Goal: Entertainment & Leisure: Consume media (video, audio)

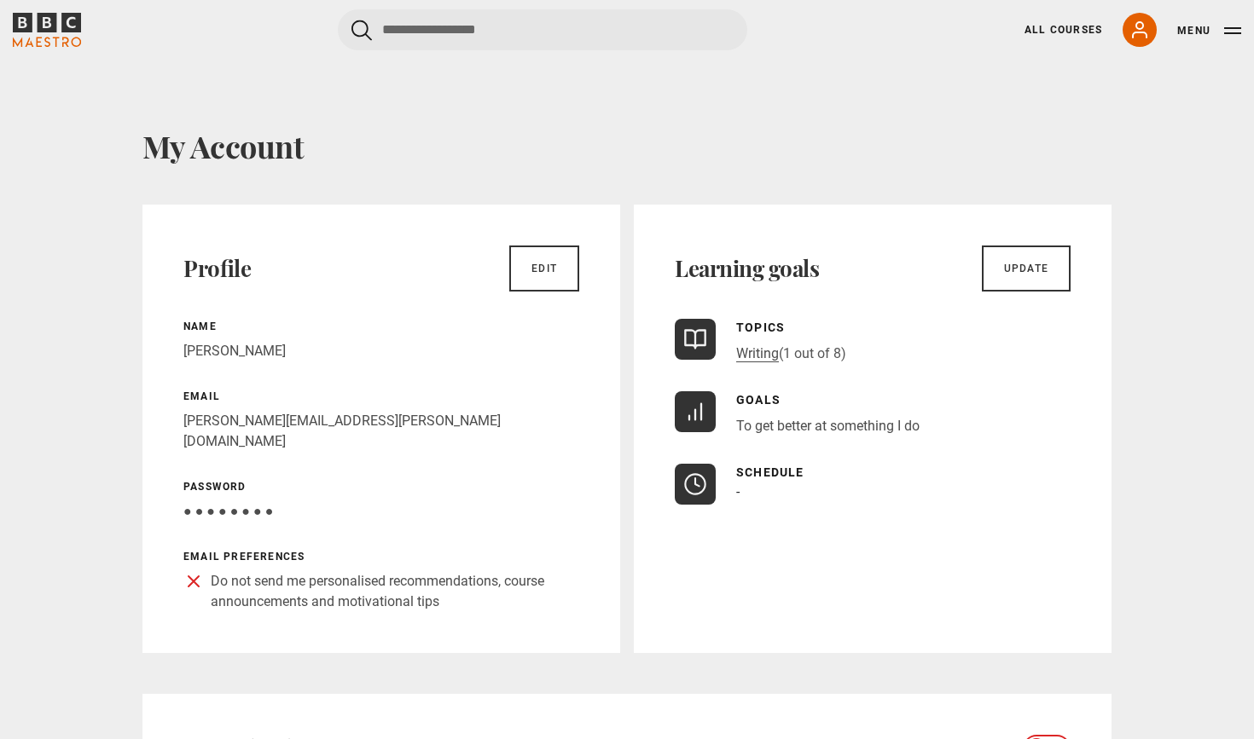
click at [66, 28] on icon "BBC Maestro" at bounding box center [71, 23] width 20 height 20
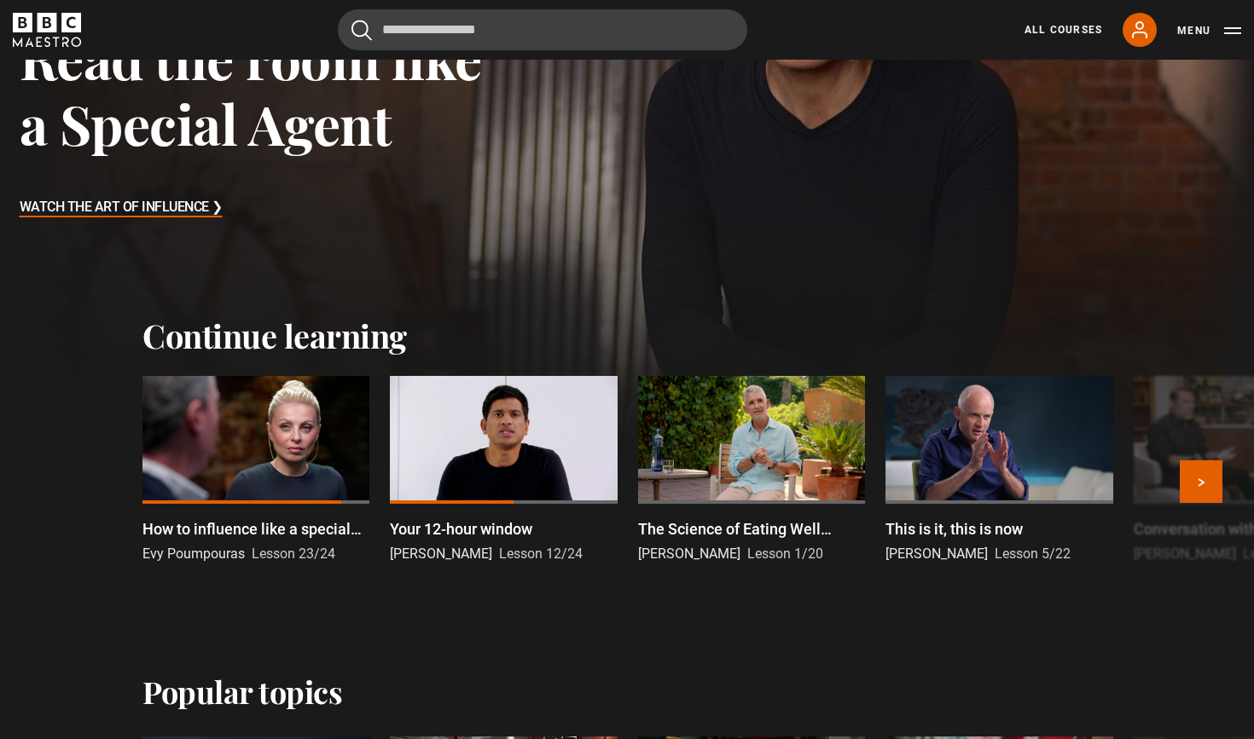
scroll to position [298, 0]
click at [1191, 478] on button "Next" at bounding box center [1201, 482] width 43 height 43
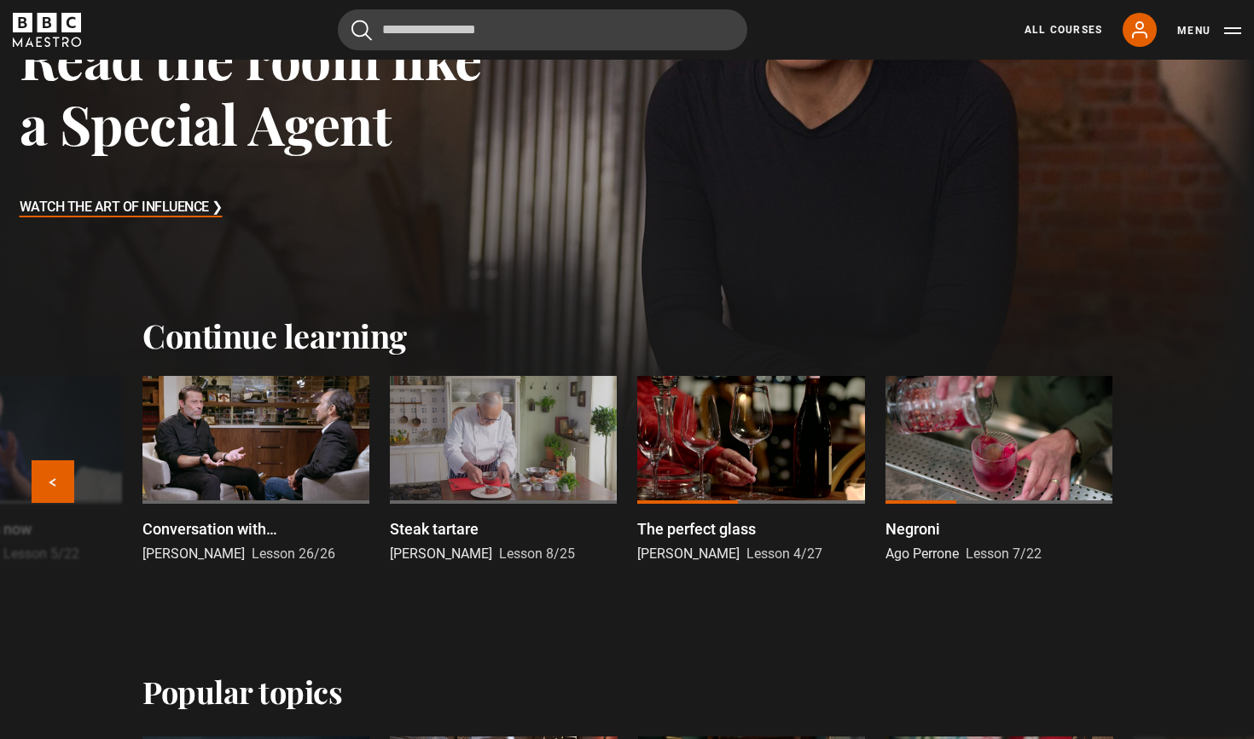
click at [739, 436] on div at bounding box center [750, 440] width 227 height 128
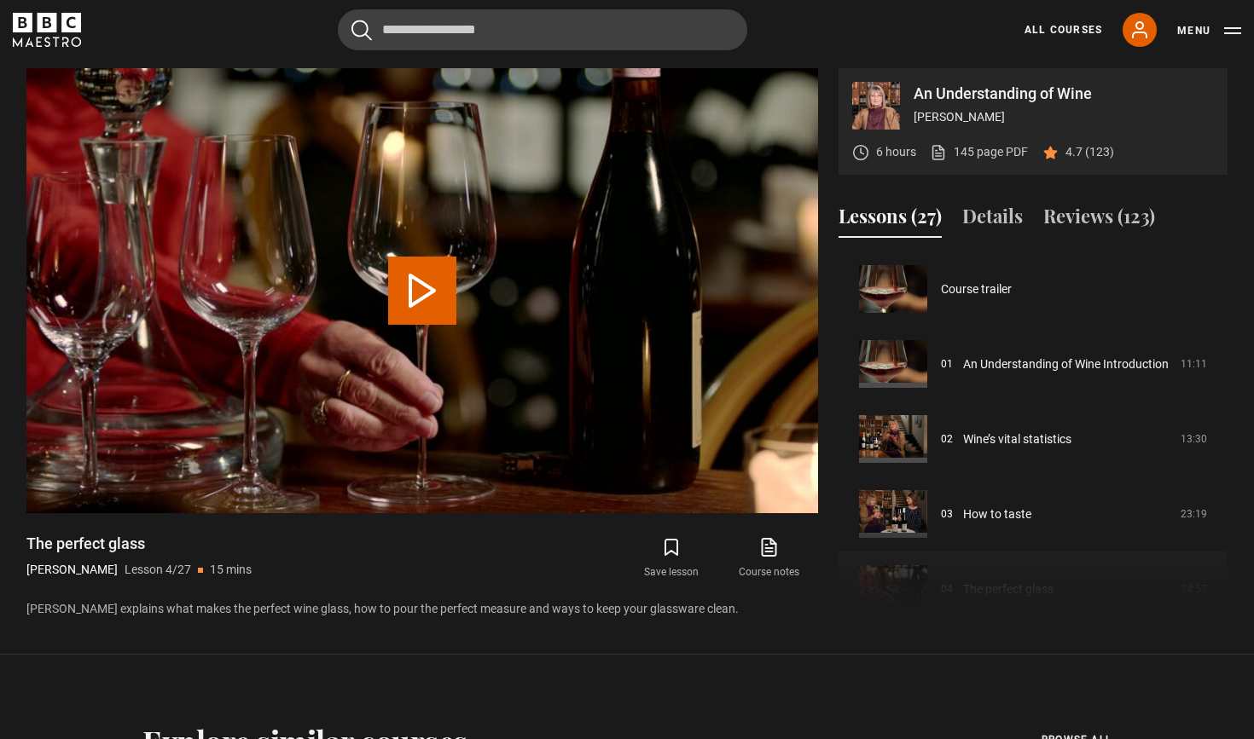
scroll to position [225, 0]
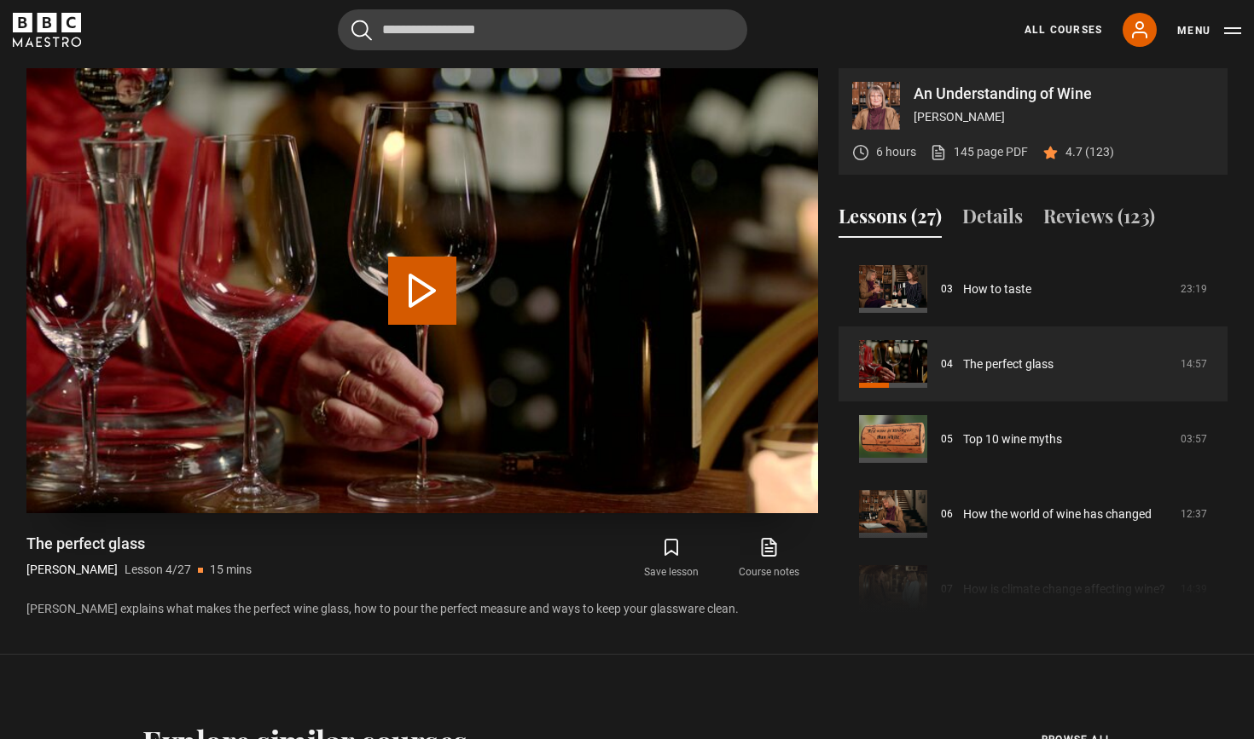
click at [432, 295] on button "Play Lesson The perfect glass​" at bounding box center [422, 291] width 68 height 68
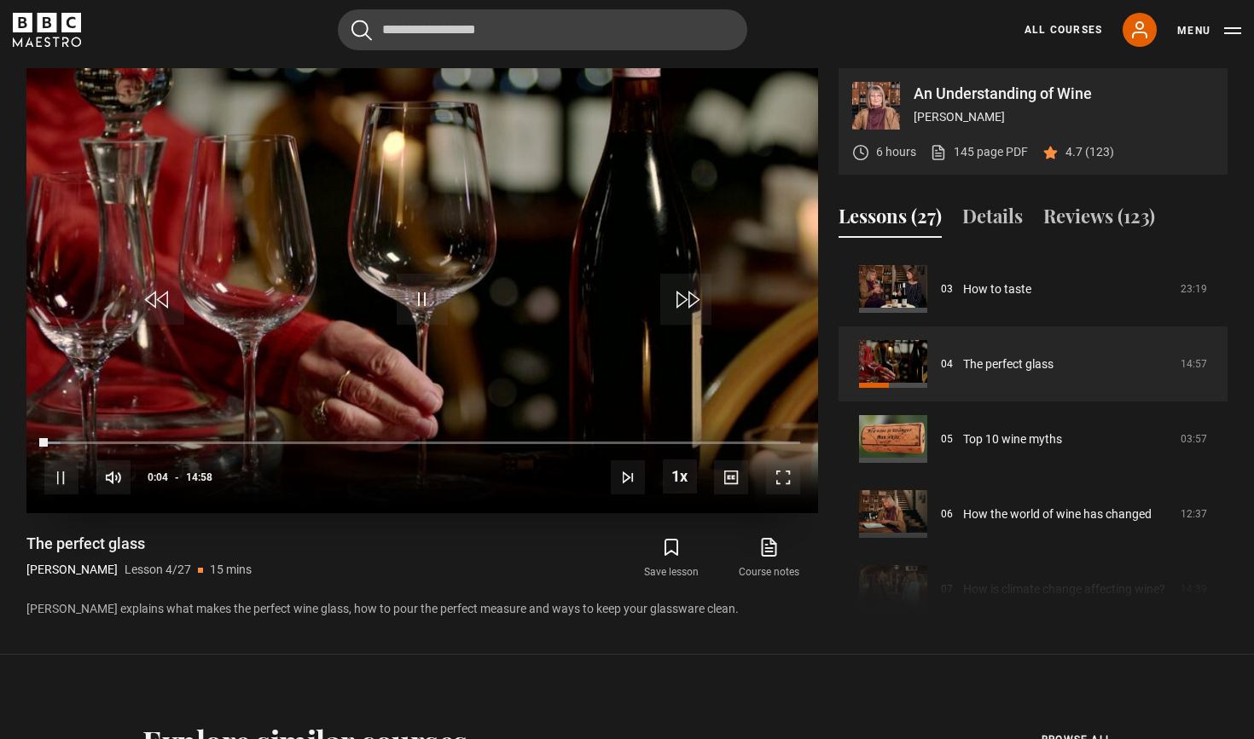
click at [792, 476] on span "Video Player" at bounding box center [783, 478] width 34 height 34
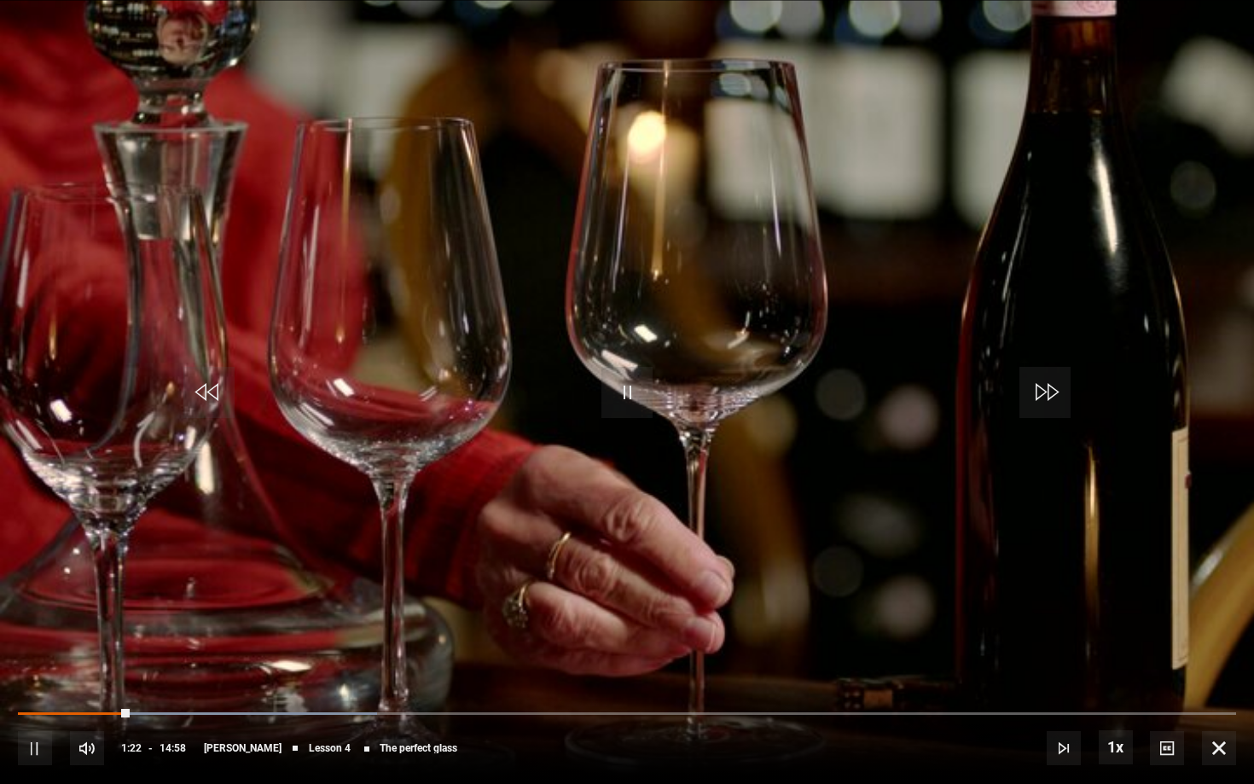
click at [165, 739] on span "14:58" at bounding box center [172, 748] width 26 height 31
click at [1231, 739] on span "Video Player" at bounding box center [1219, 748] width 34 height 34
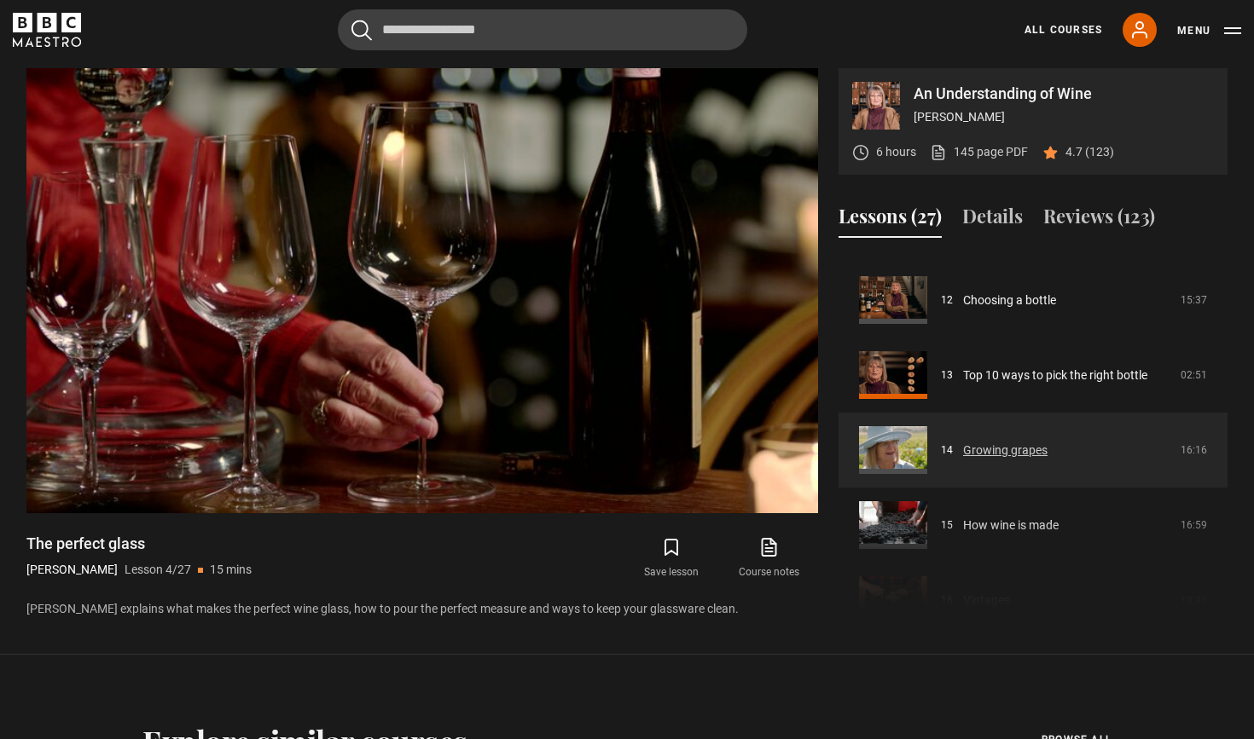
scroll to position [884, 0]
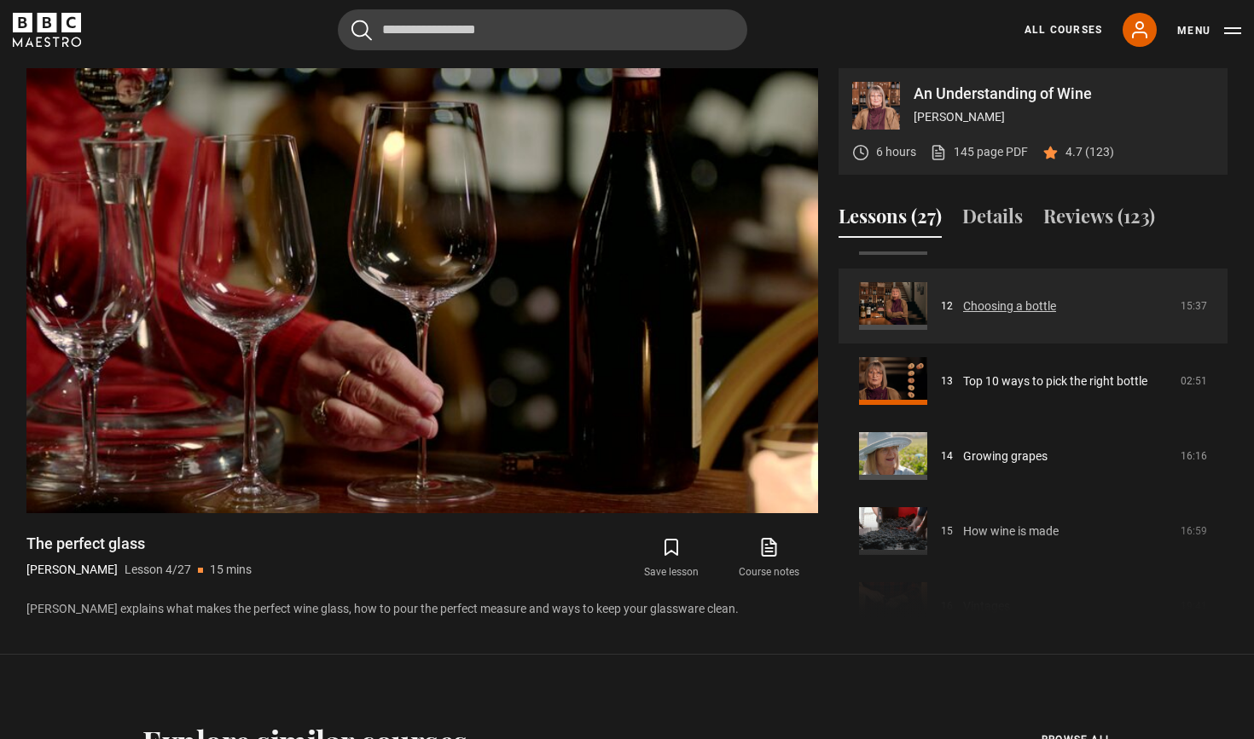
click at [984, 307] on link "Choosing a bottle​" at bounding box center [1009, 307] width 93 height 18
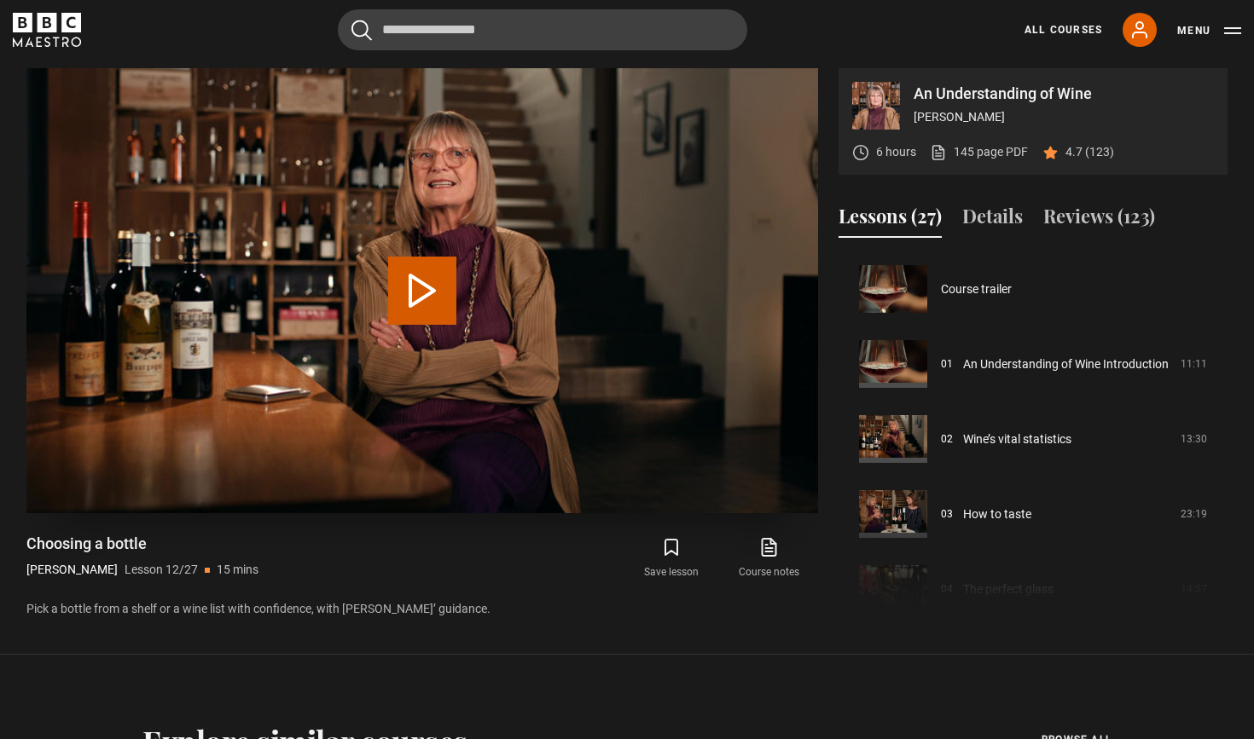
scroll to position [826, 0]
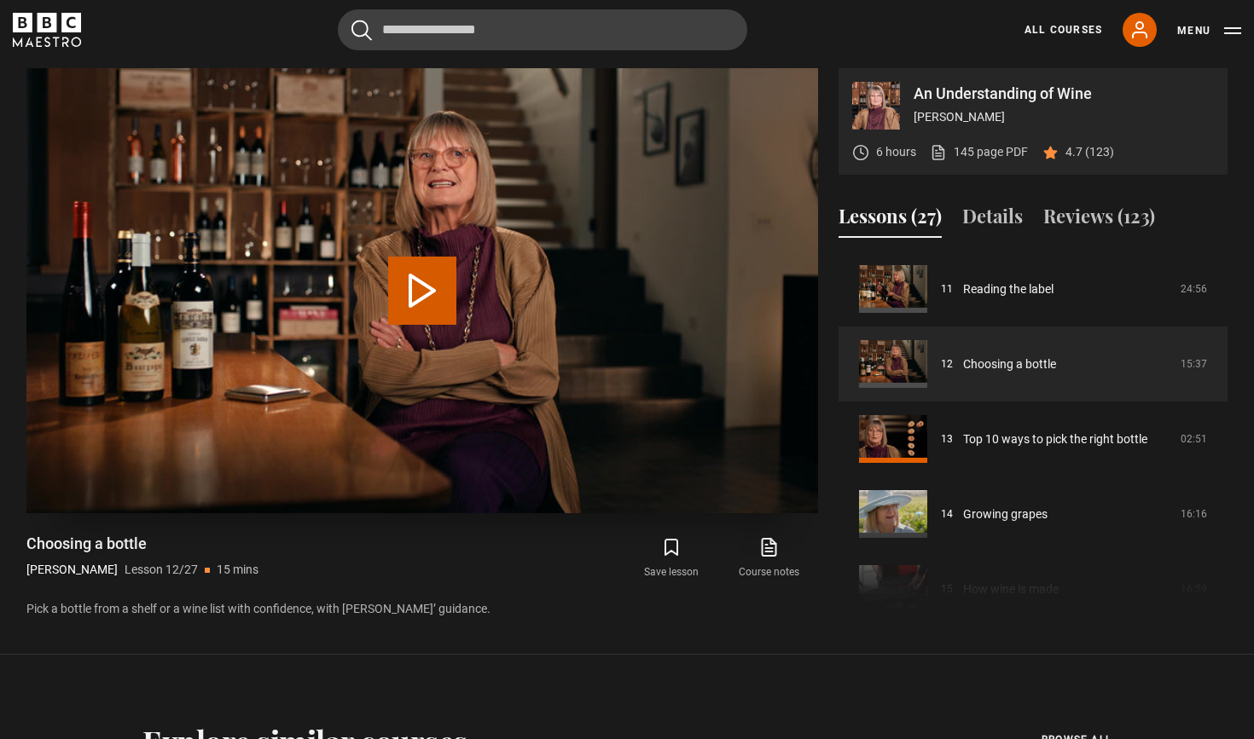
click at [410, 274] on button "Play Lesson Choosing a bottle​" at bounding box center [422, 291] width 68 height 68
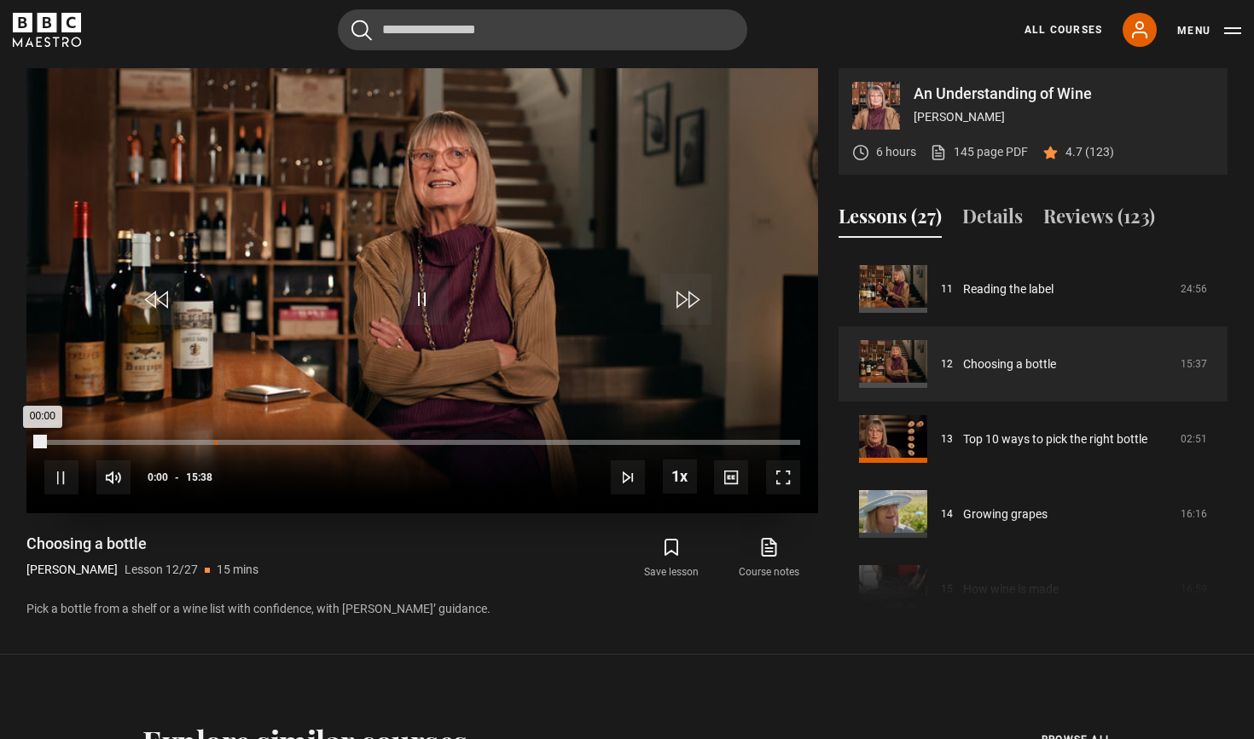
click at [215, 452] on div "Loaded : 0.00% 03:31 00:00" at bounding box center [422, 451] width 756 height 3
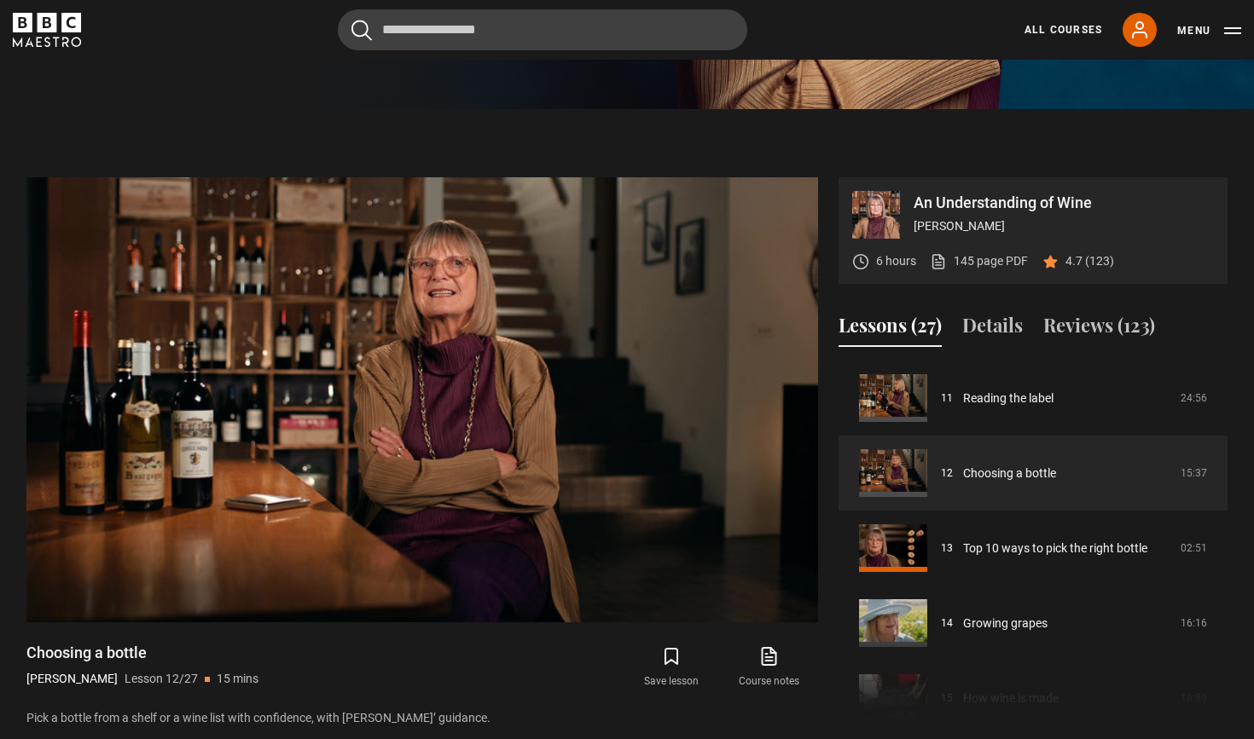
scroll to position [633, 0]
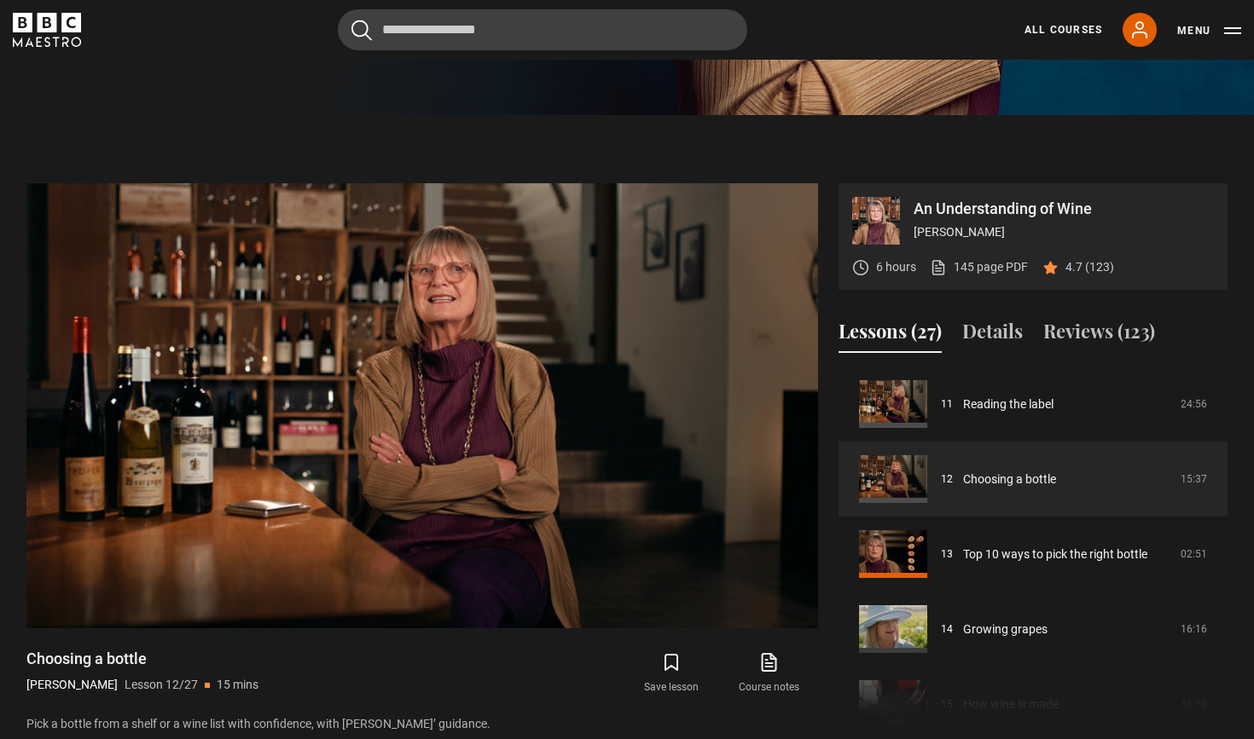
click at [94, 142] on section "An Understanding of Wine Jancis Robinson 6 hours 145 page PDF (opens in new tab…" at bounding box center [627, 442] width 1254 height 655
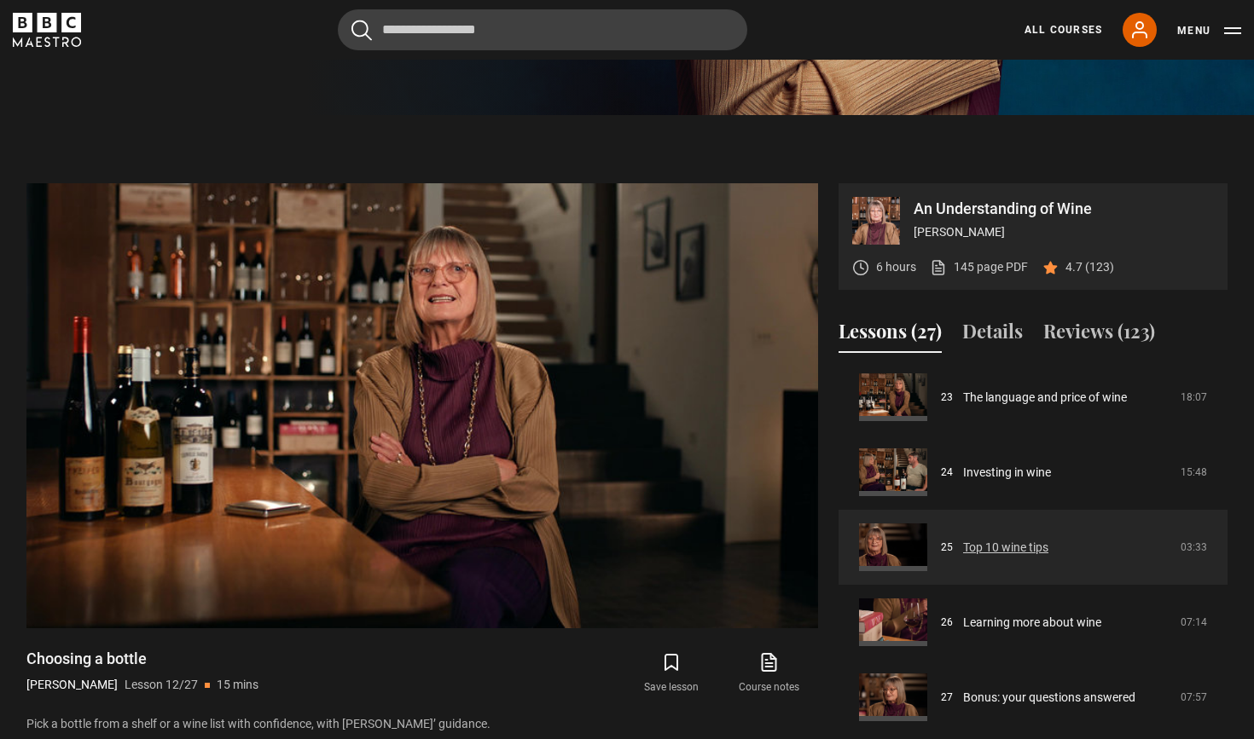
scroll to position [1733, 0]
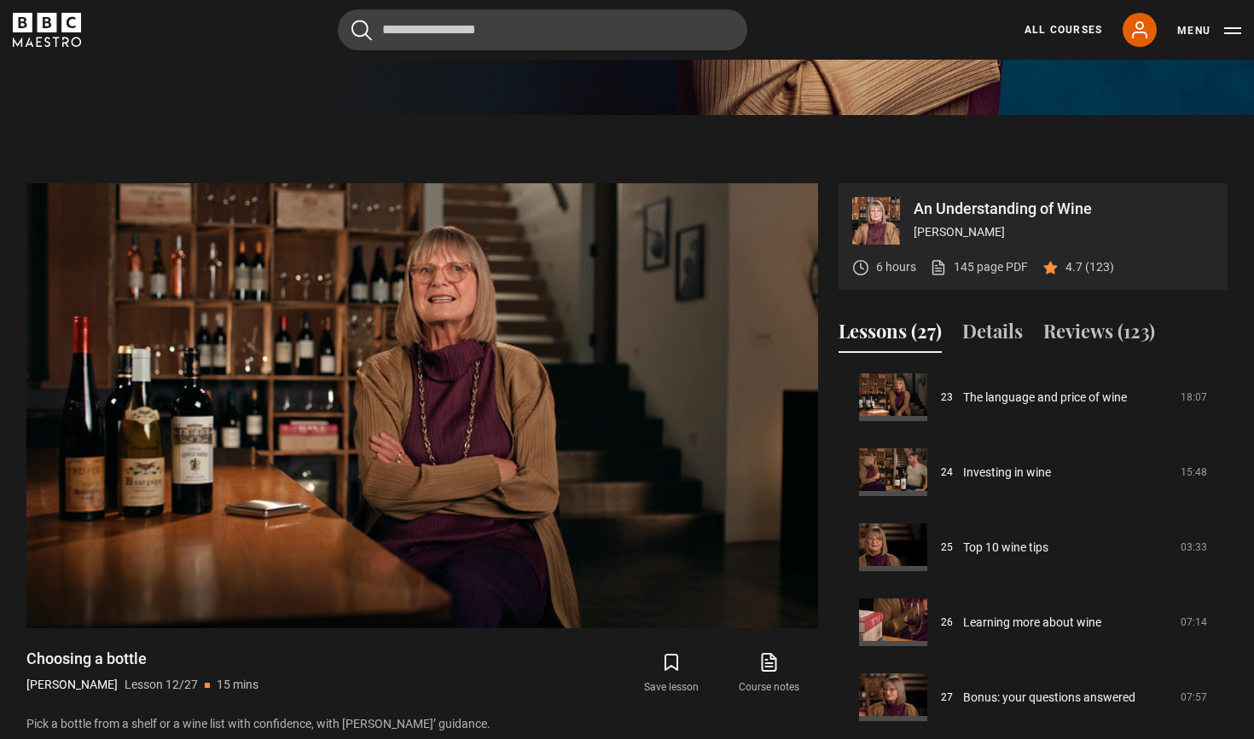
click at [65, 23] on icon "BBC Maestro" at bounding box center [71, 23] width 20 height 20
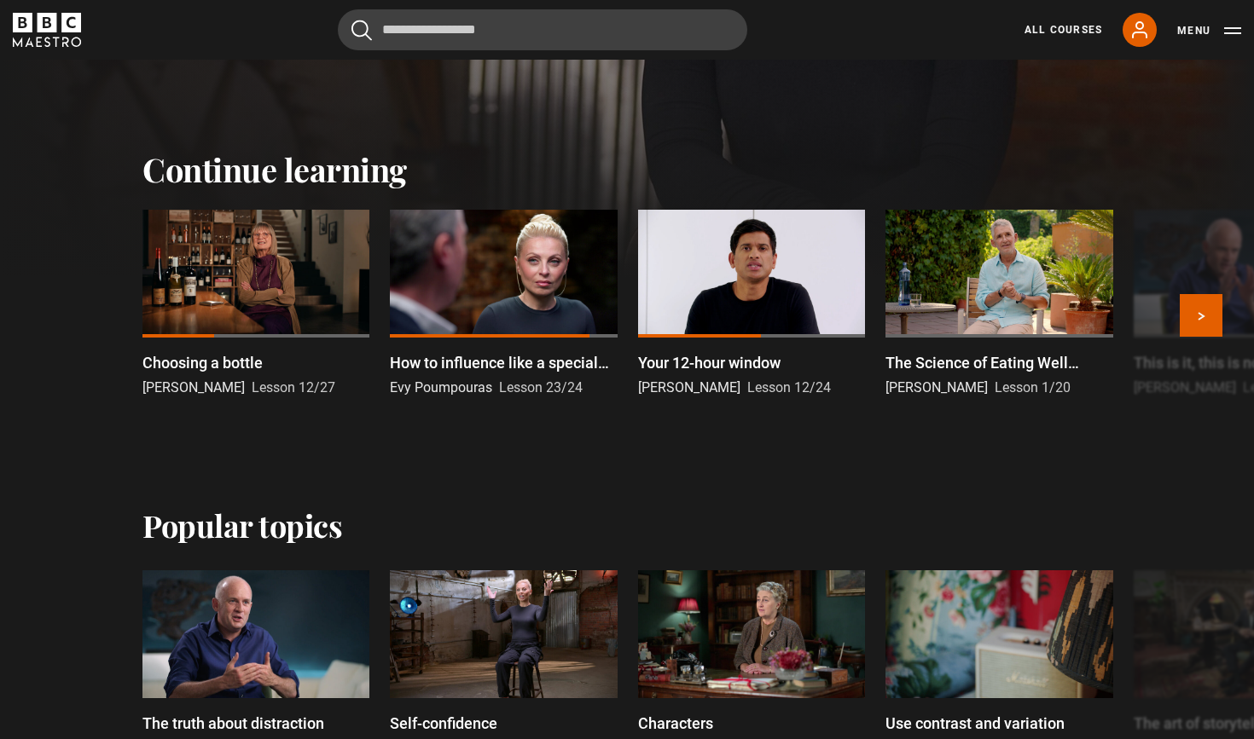
scroll to position [458, 0]
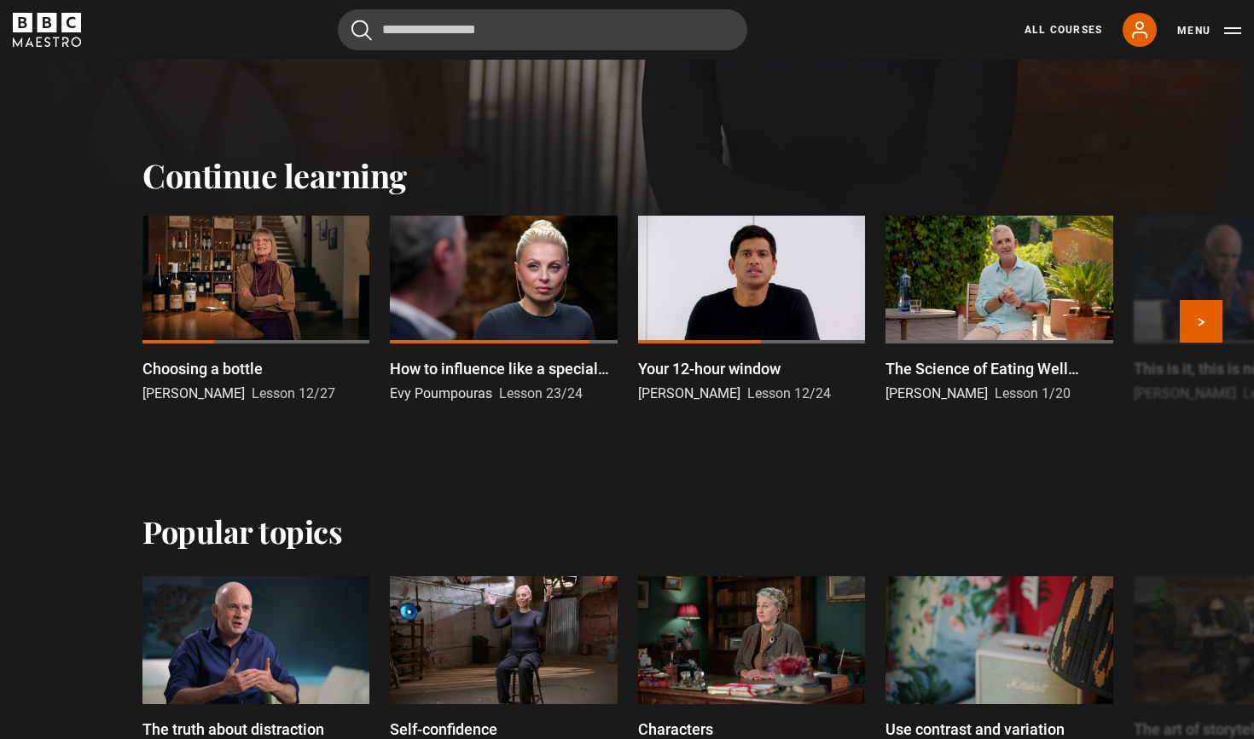
click at [615, 315] on div at bounding box center [503, 280] width 227 height 128
click at [666, 316] on div at bounding box center [751, 280] width 227 height 128
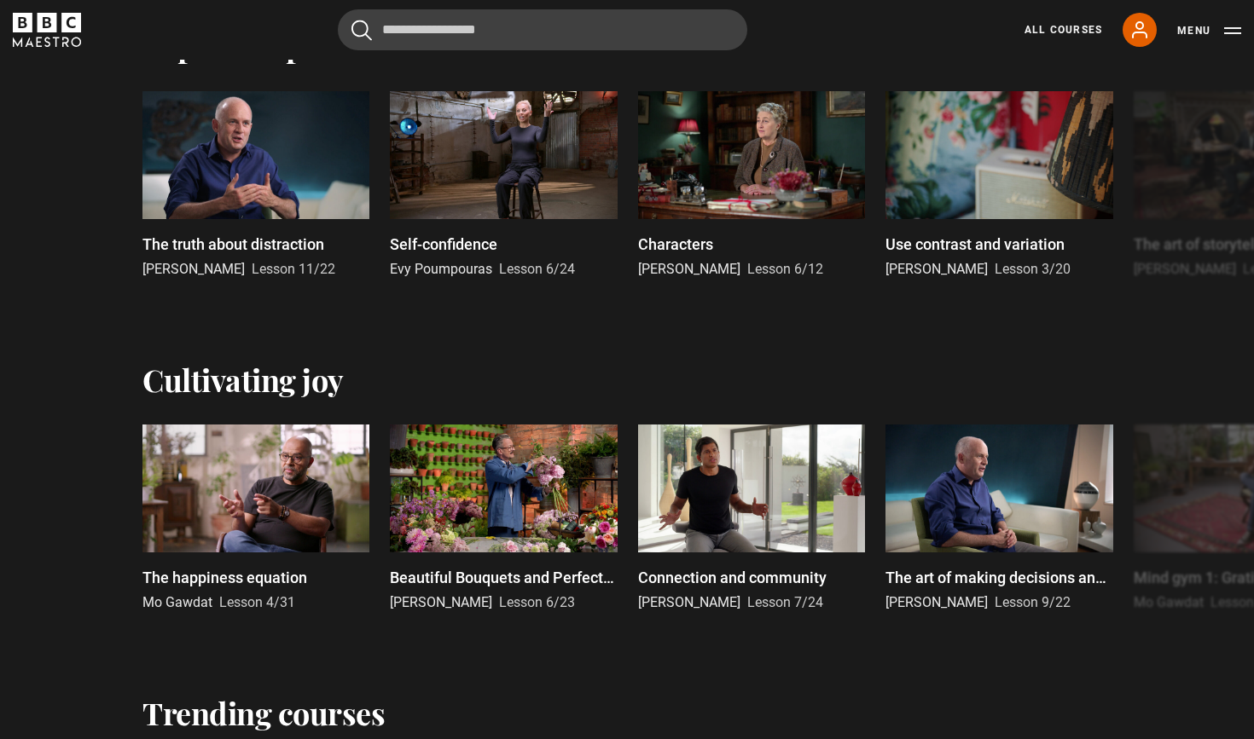
scroll to position [945, 0]
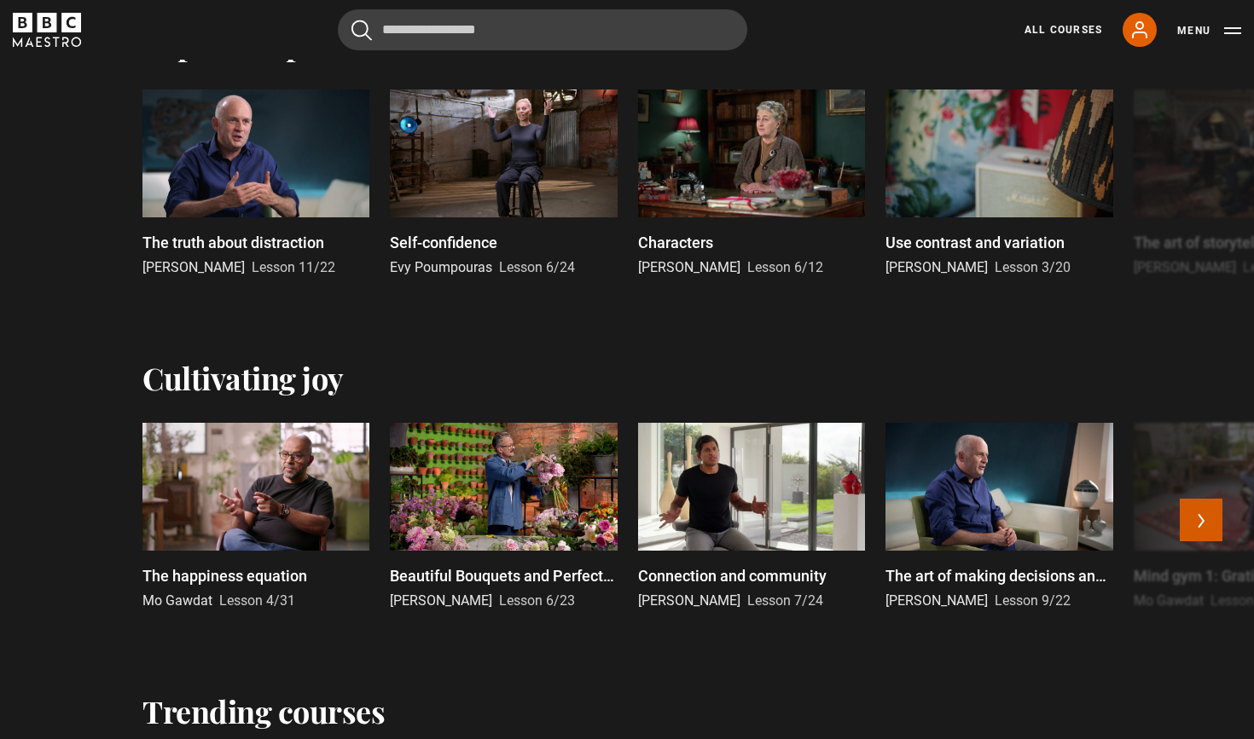
click at [1205, 529] on button "Next" at bounding box center [1201, 520] width 43 height 43
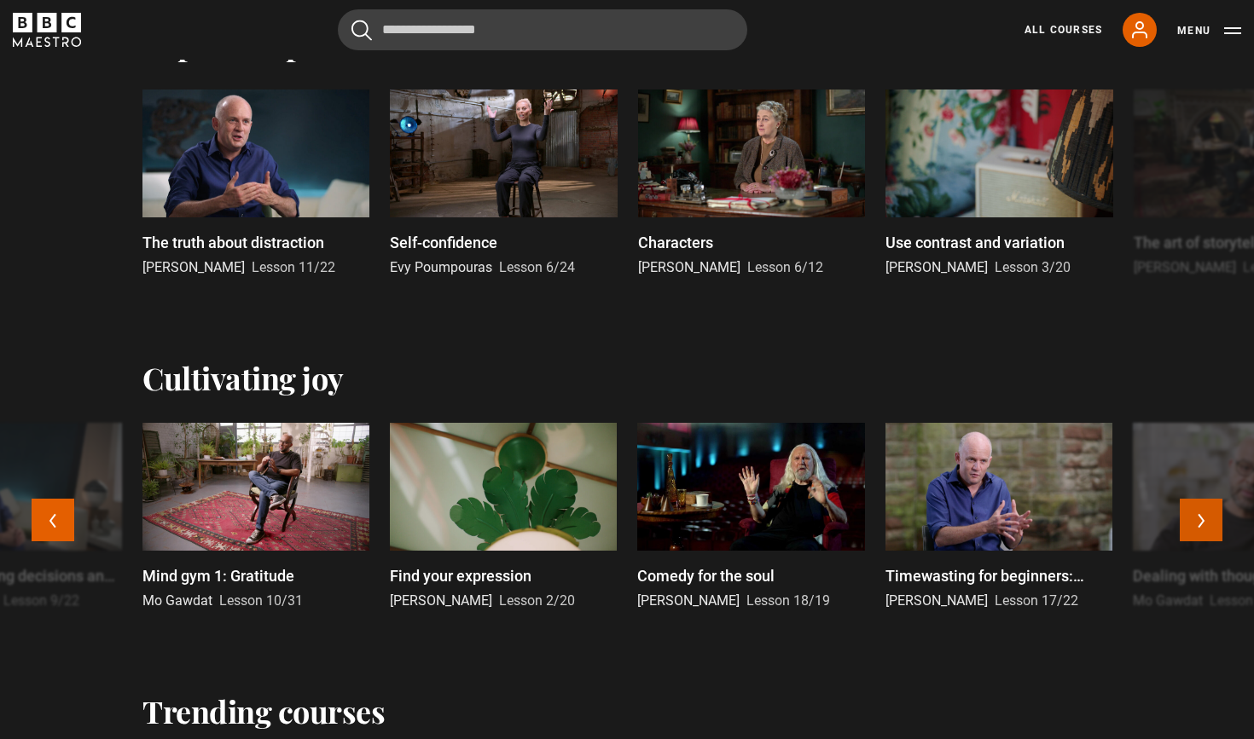
click at [1205, 529] on button "Next" at bounding box center [1201, 520] width 43 height 43
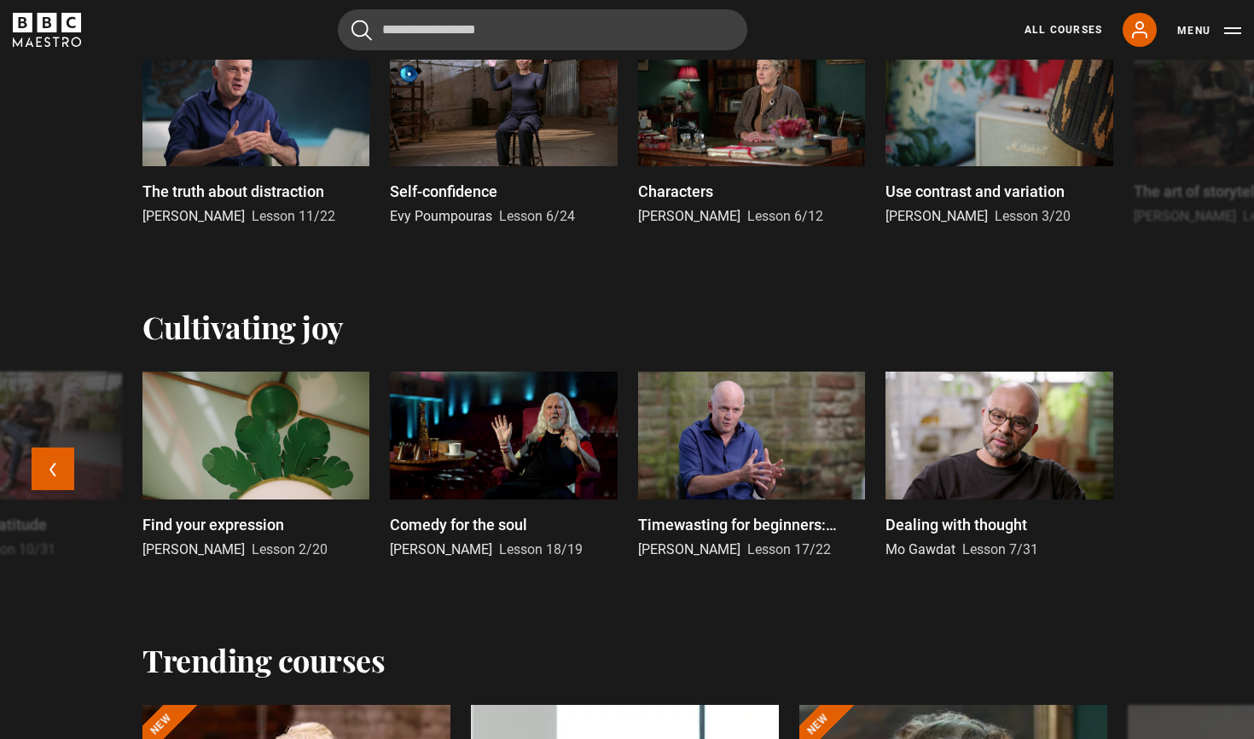
scroll to position [998, 0]
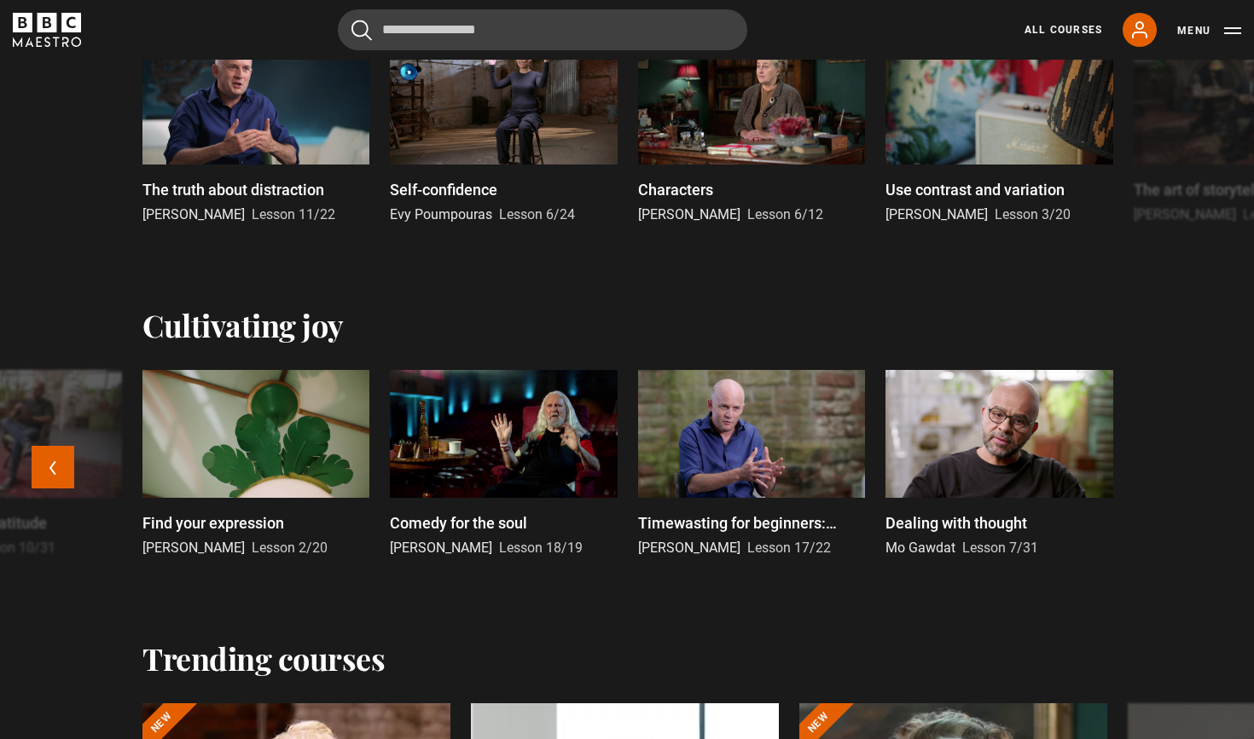
click at [939, 503] on link "Dealing with thought Mo Gawdat Lesson 7/31" at bounding box center [998, 464] width 227 height 188
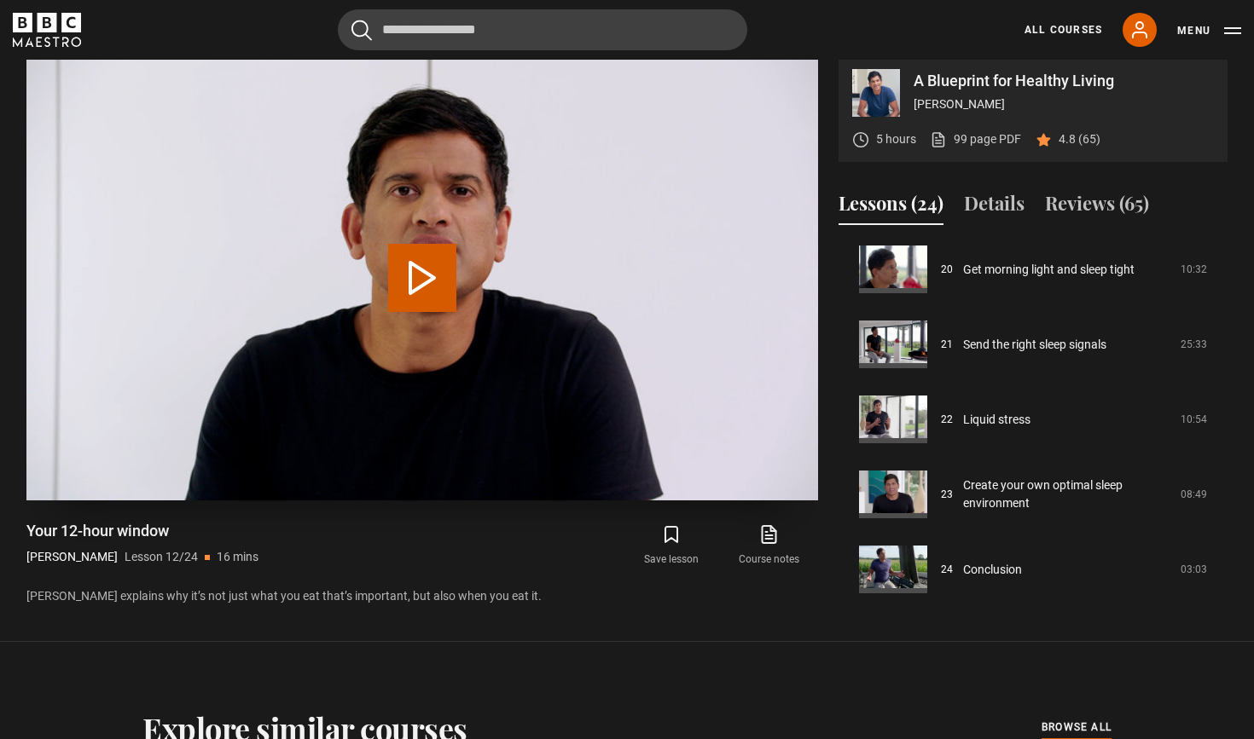
scroll to position [756, 0]
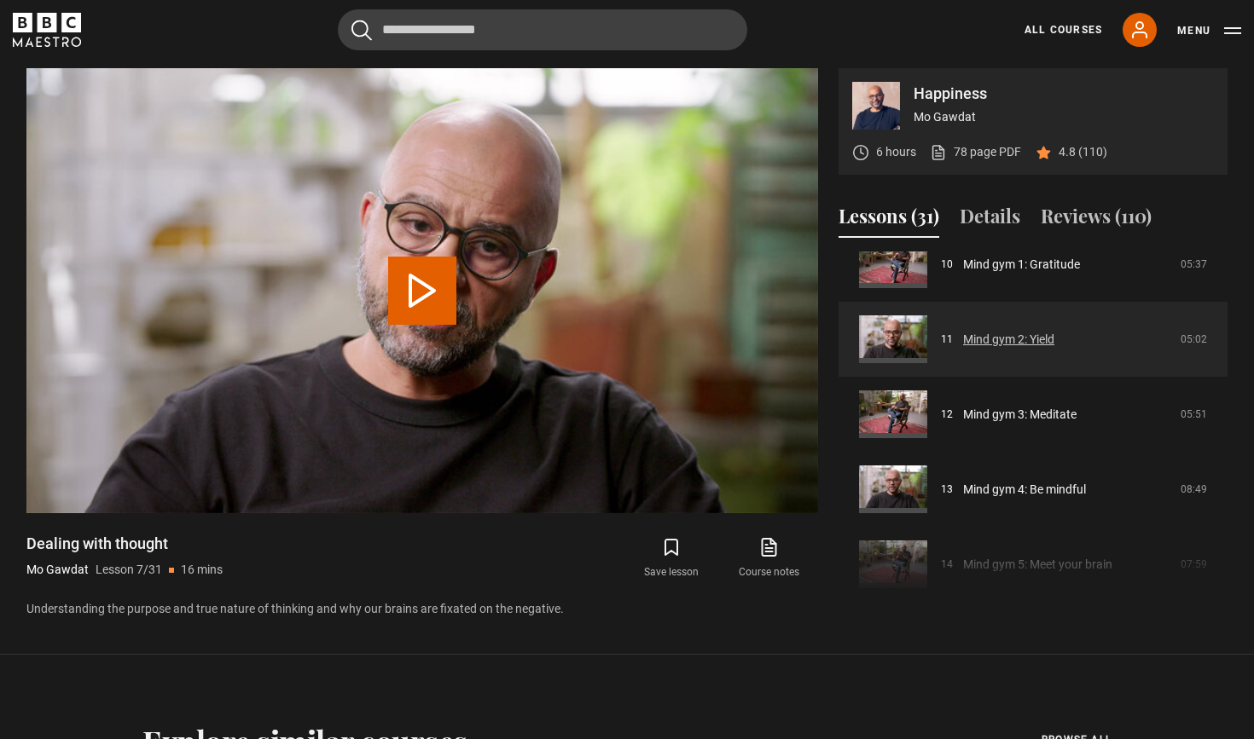
scroll to position [773, 0]
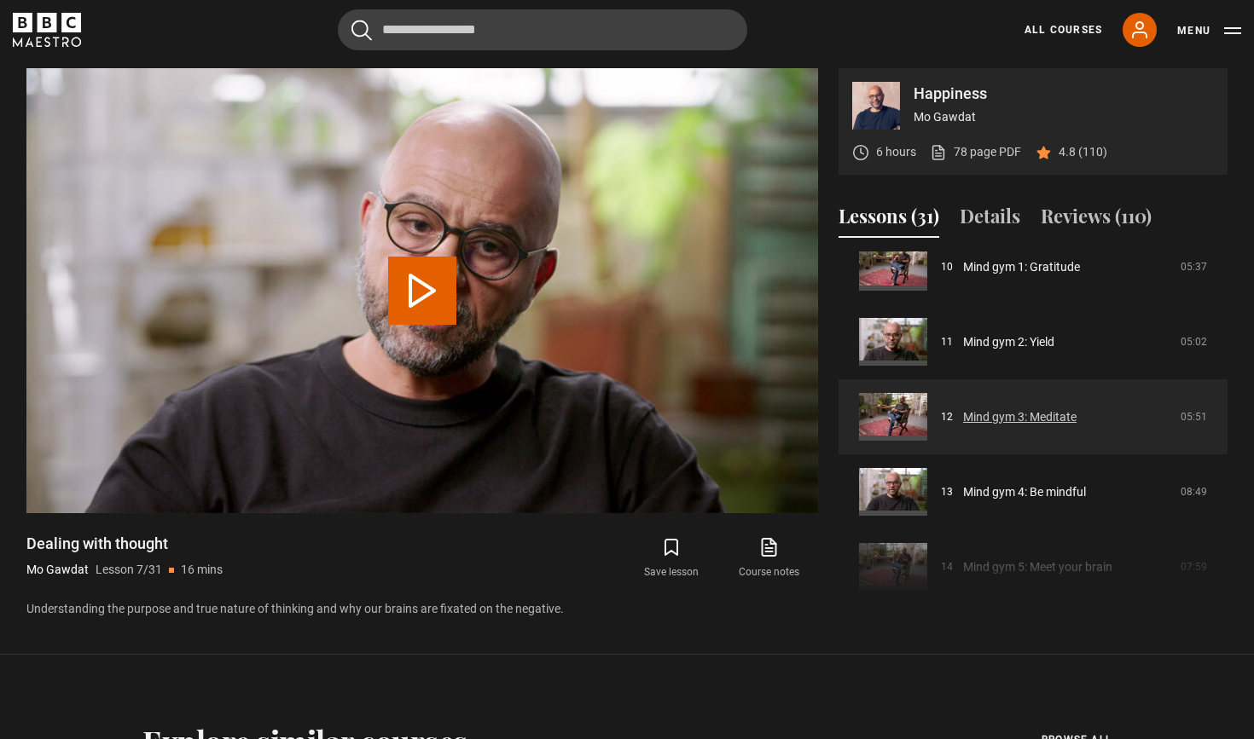
click at [963, 409] on link "Mind gym 3: Meditate" at bounding box center [1019, 418] width 113 height 18
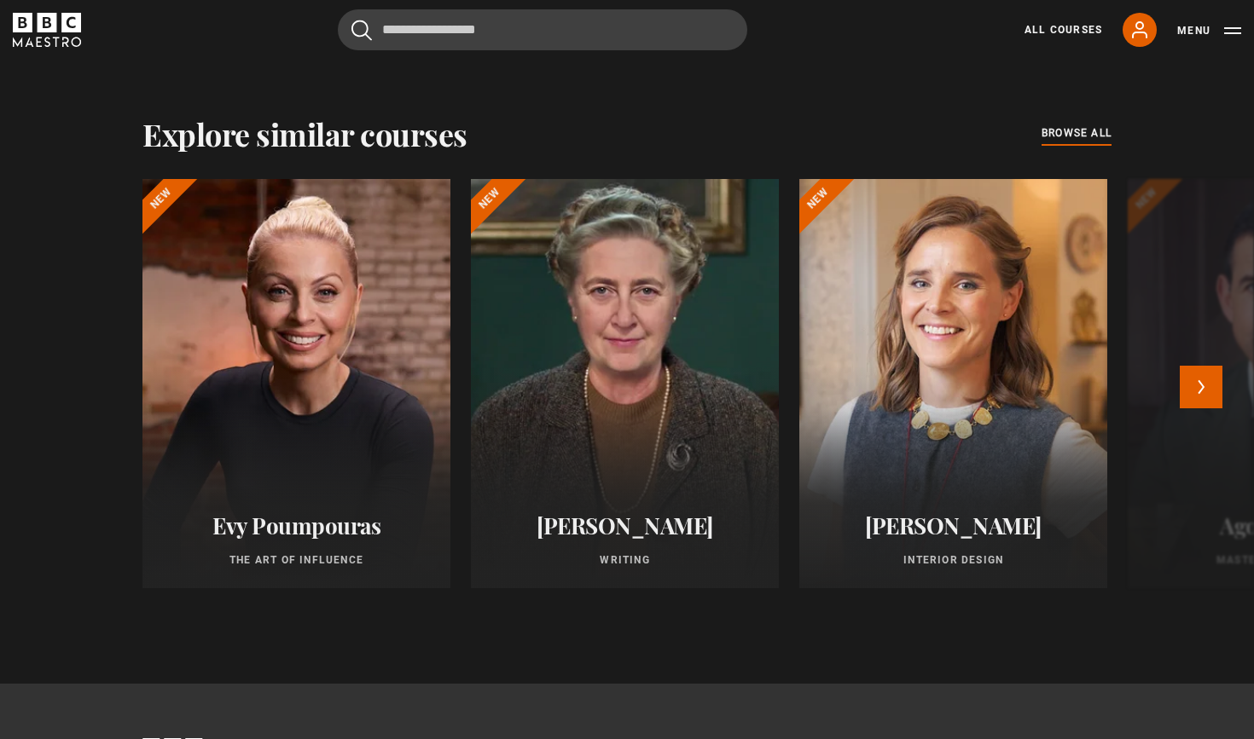
scroll to position [1356, 0]
click at [1058, 135] on span "browse all" at bounding box center [1076, 132] width 70 height 17
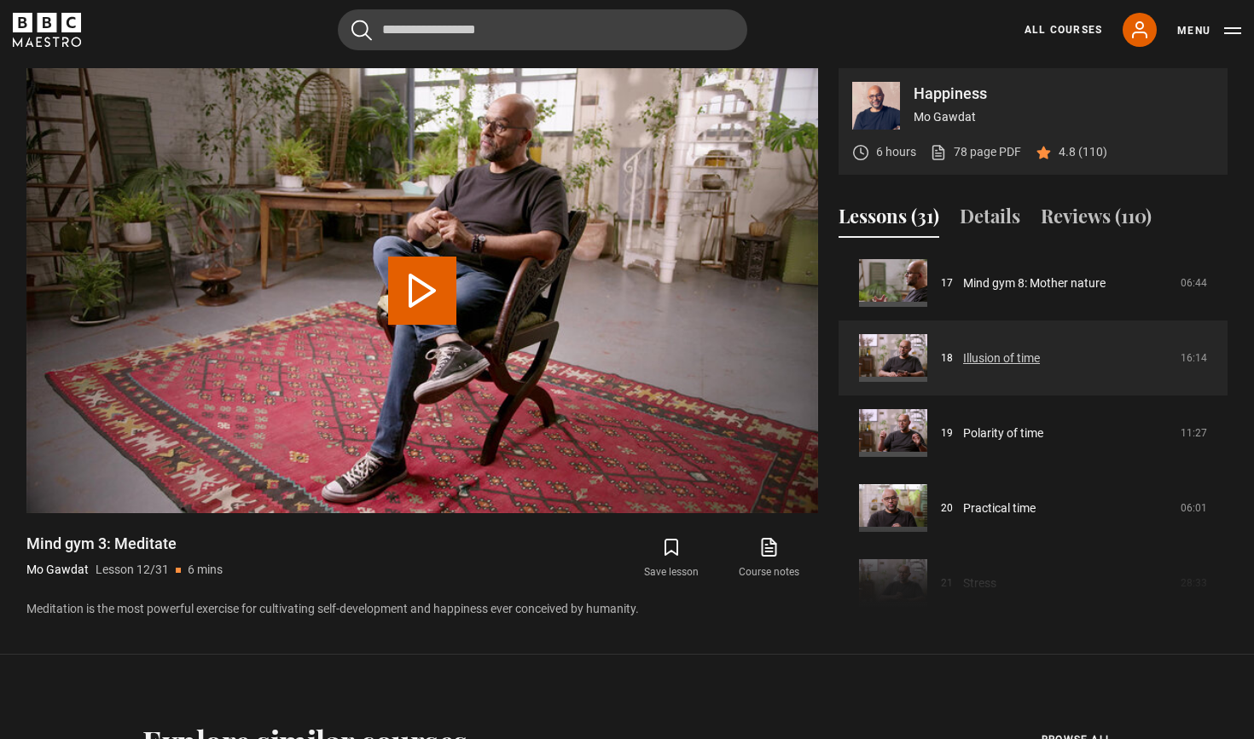
scroll to position [1284, 0]
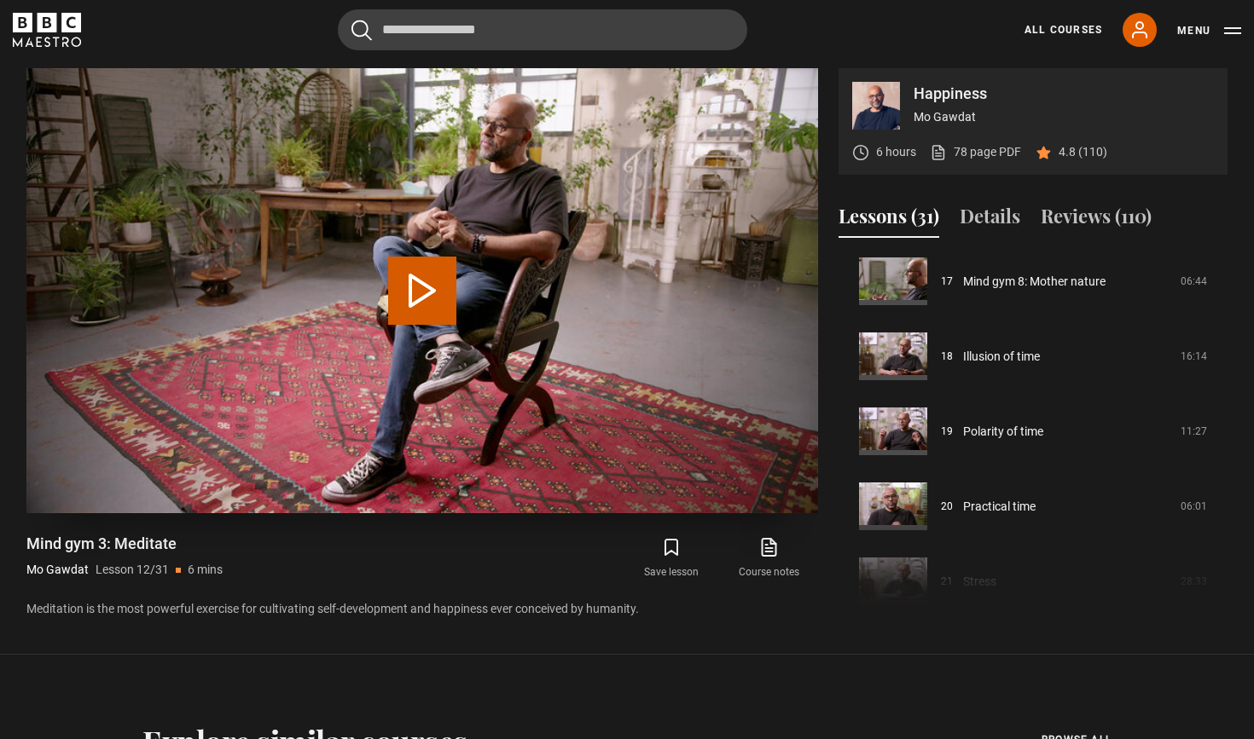
click at [419, 289] on button "Play Lesson Mind gym 3: Meditate" at bounding box center [422, 291] width 68 height 68
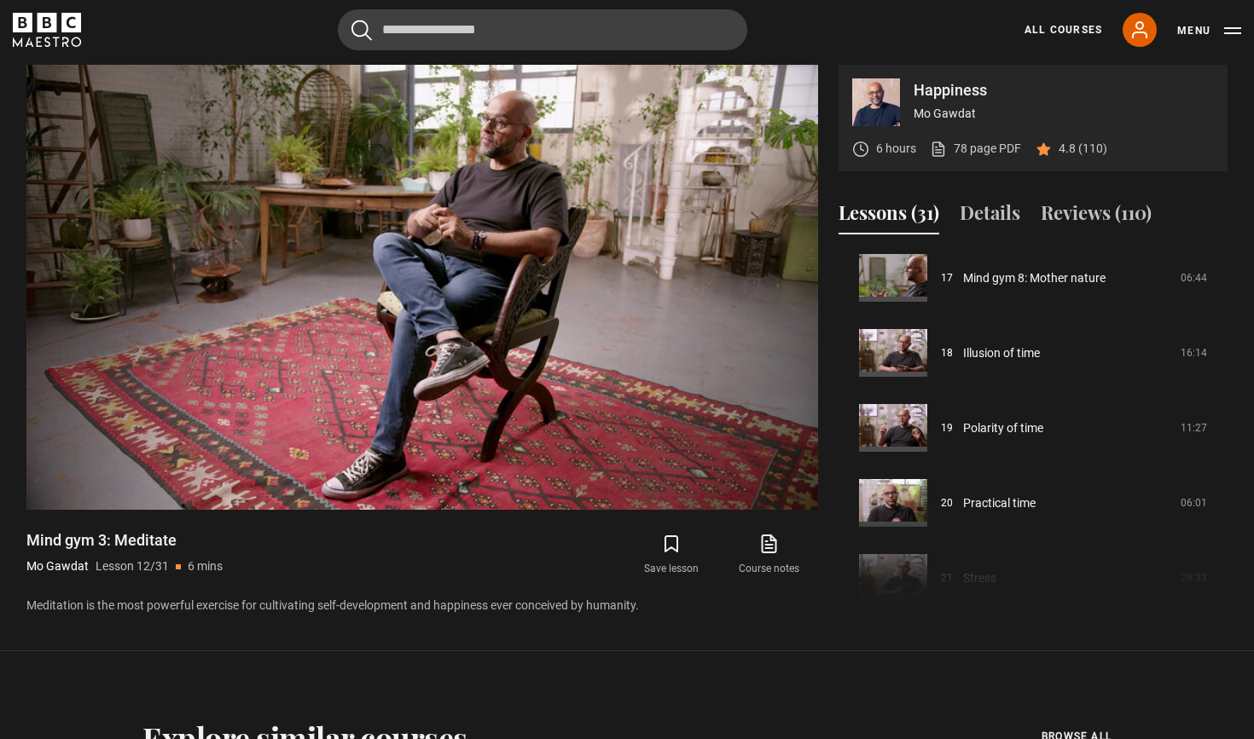
scroll to position [750, 0]
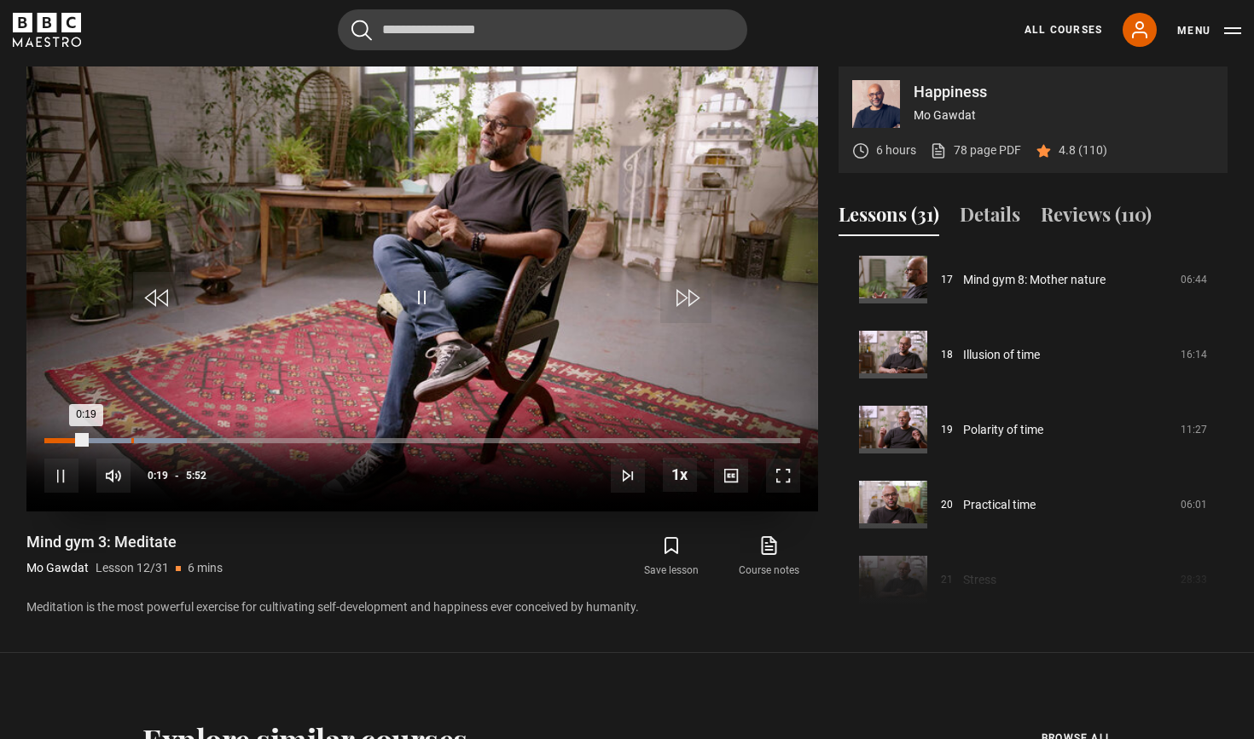
click at [131, 439] on div "0:40" at bounding box center [132, 440] width 3 height 5
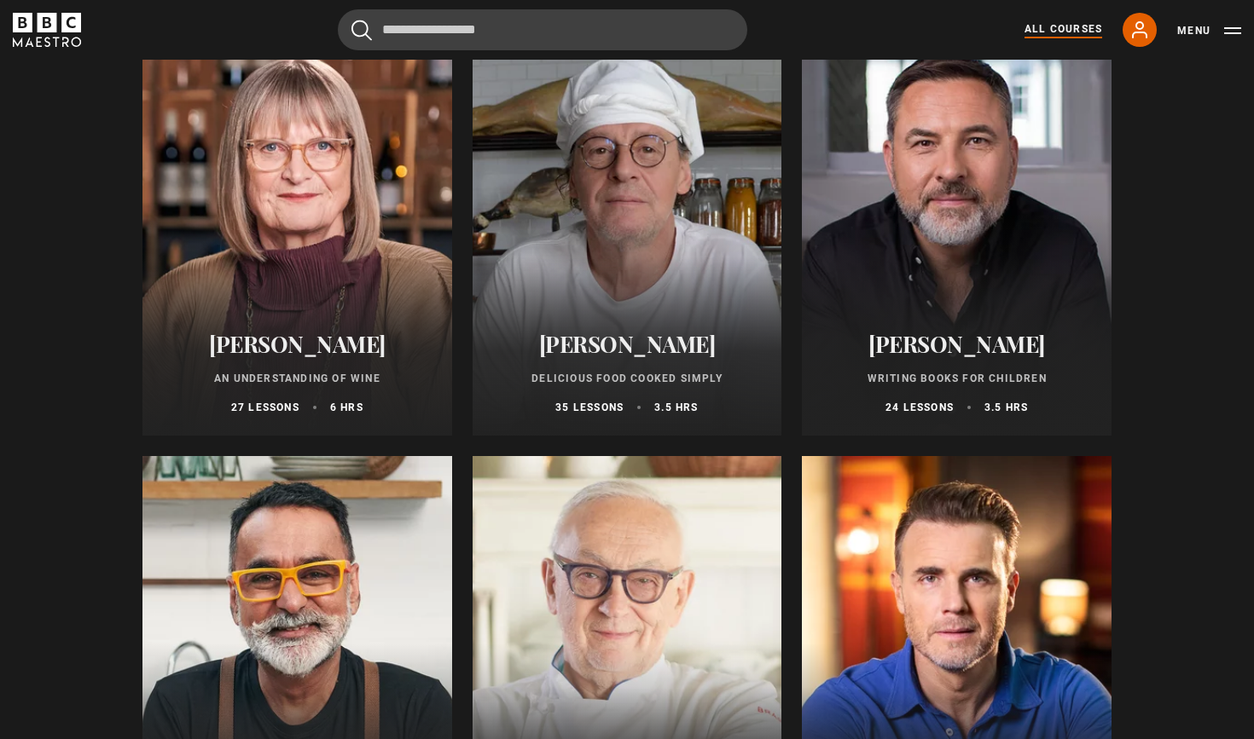
scroll to position [5638, 0]
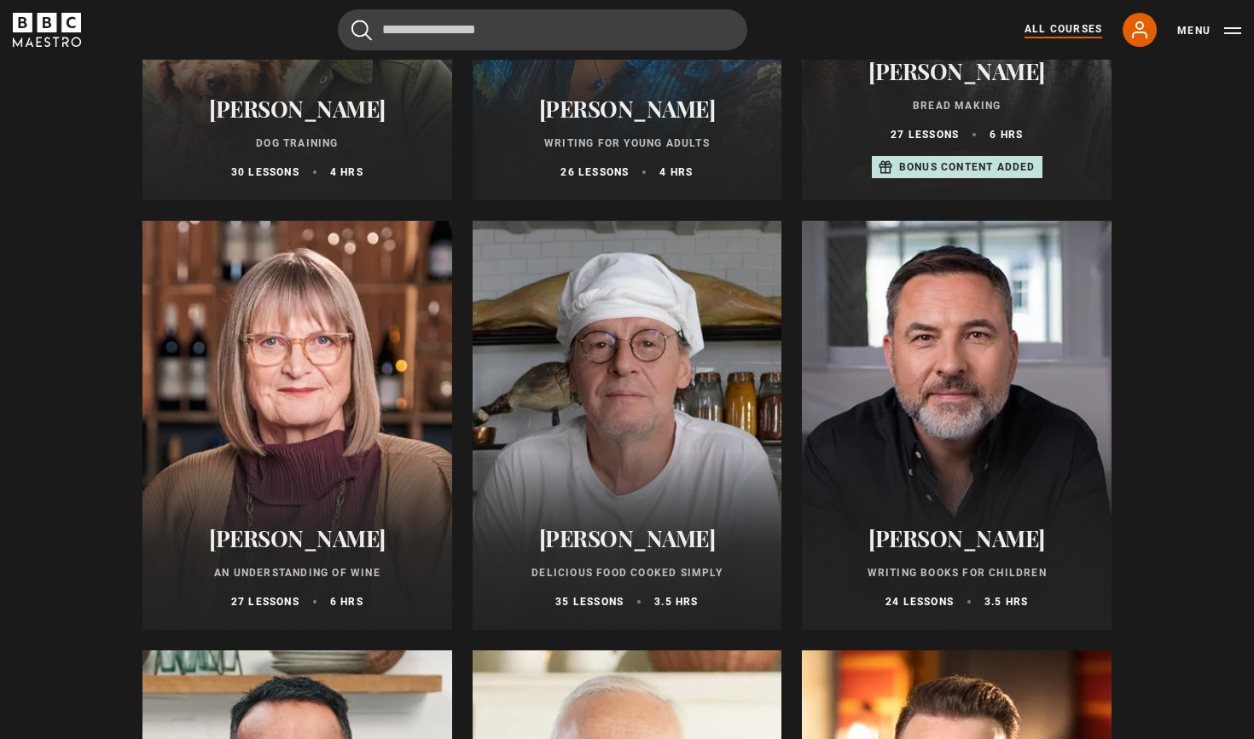
click at [606, 491] on div at bounding box center [628, 425] width 310 height 409
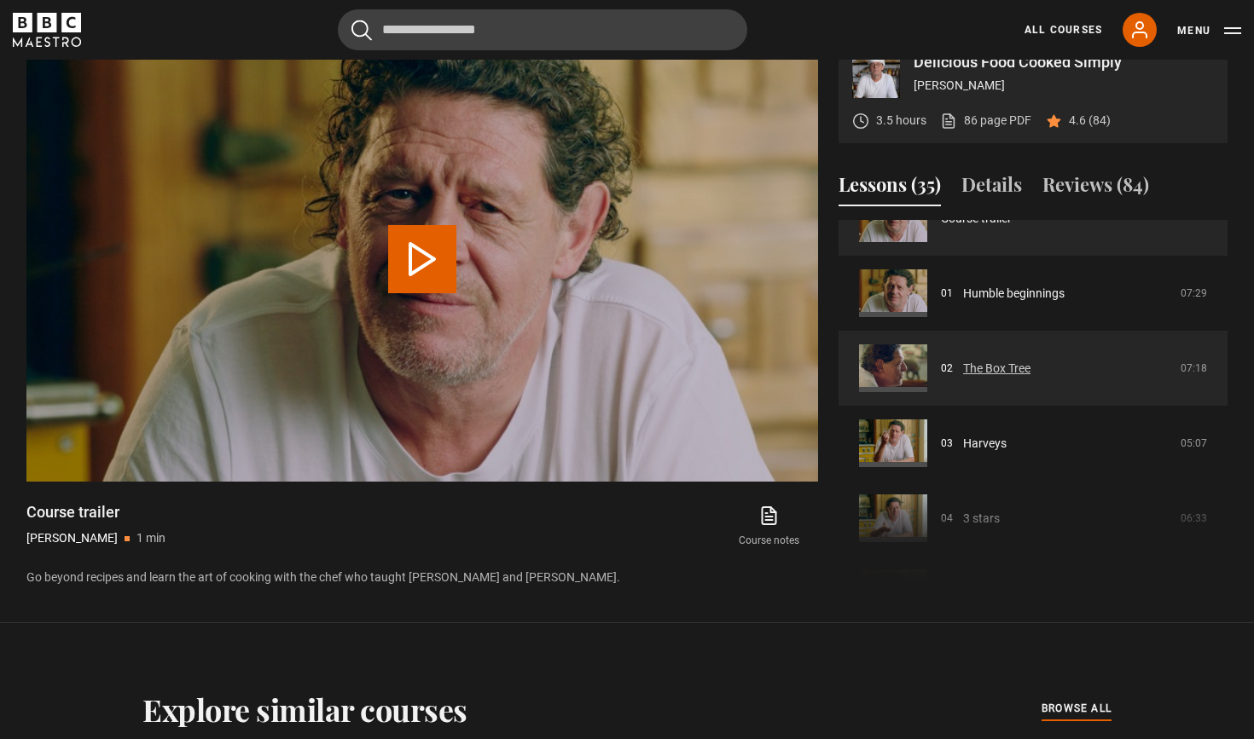
scroll to position [43, 0]
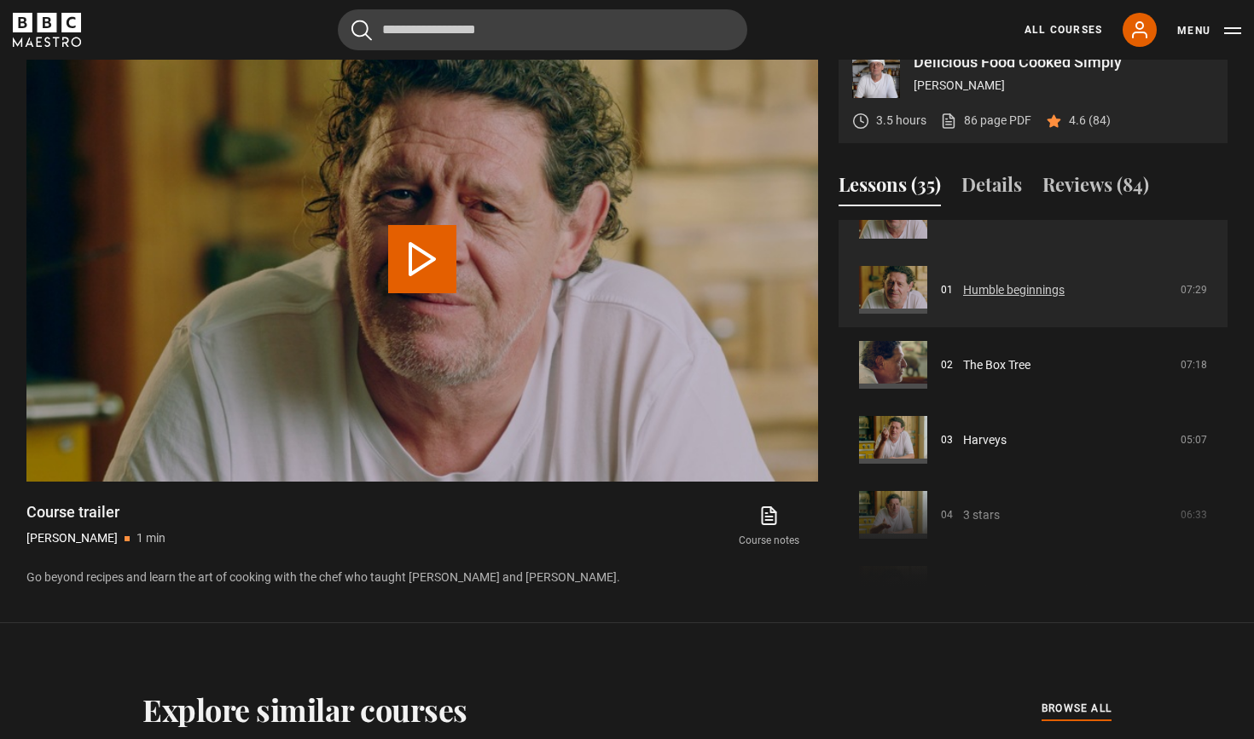
click at [973, 299] on link "Humble beginnings" at bounding box center [1013, 290] width 101 height 18
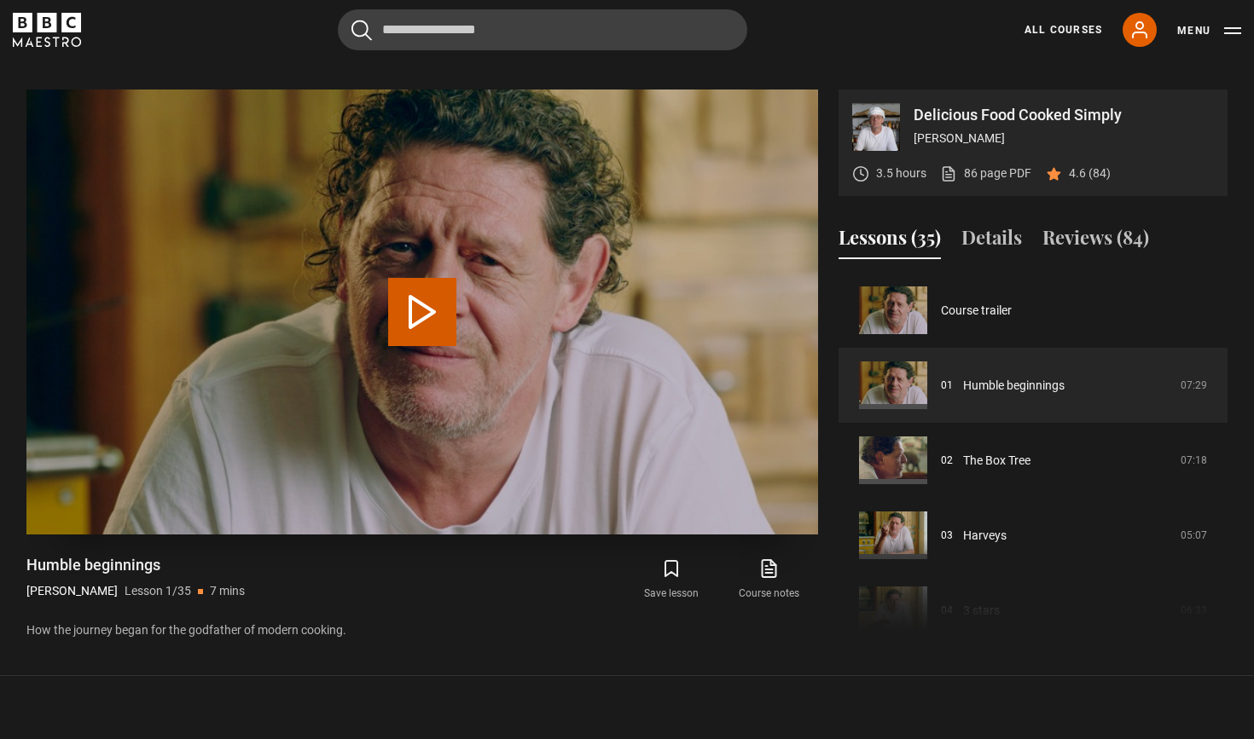
scroll to position [726, 0]
click at [432, 327] on button "Play Lesson Humble beginnings" at bounding box center [422, 313] width 68 height 68
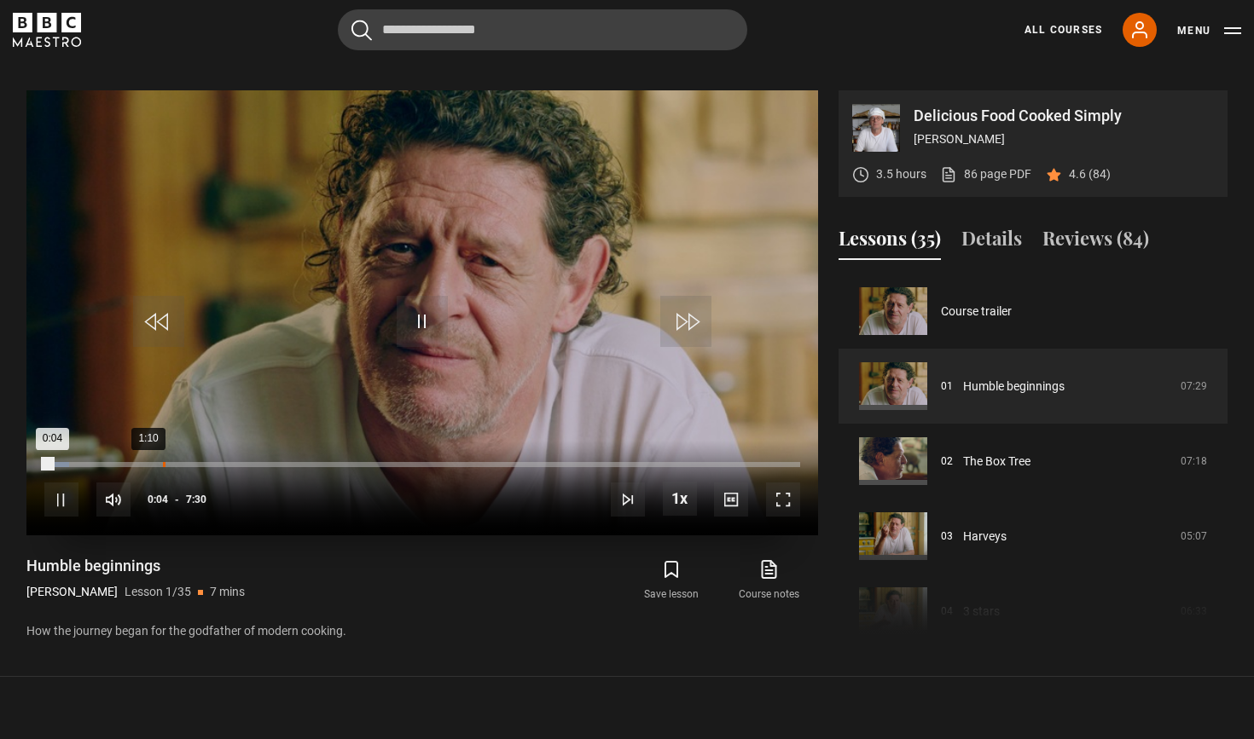
click at [163, 464] on div "1:10" at bounding box center [164, 464] width 3 height 5
click at [516, 463] on div "Loaded : 16.86% 4:40 1:11" at bounding box center [422, 464] width 756 height 5
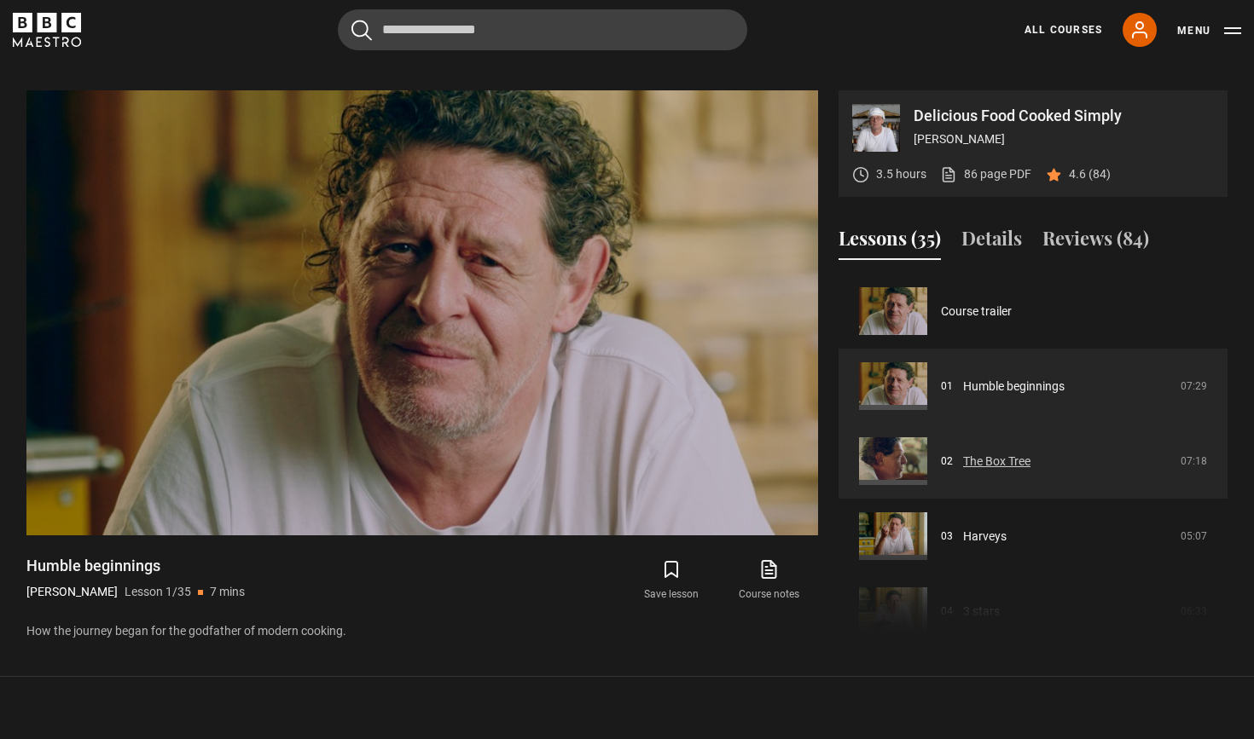
click at [963, 466] on link "The Box Tree" at bounding box center [996, 462] width 67 height 18
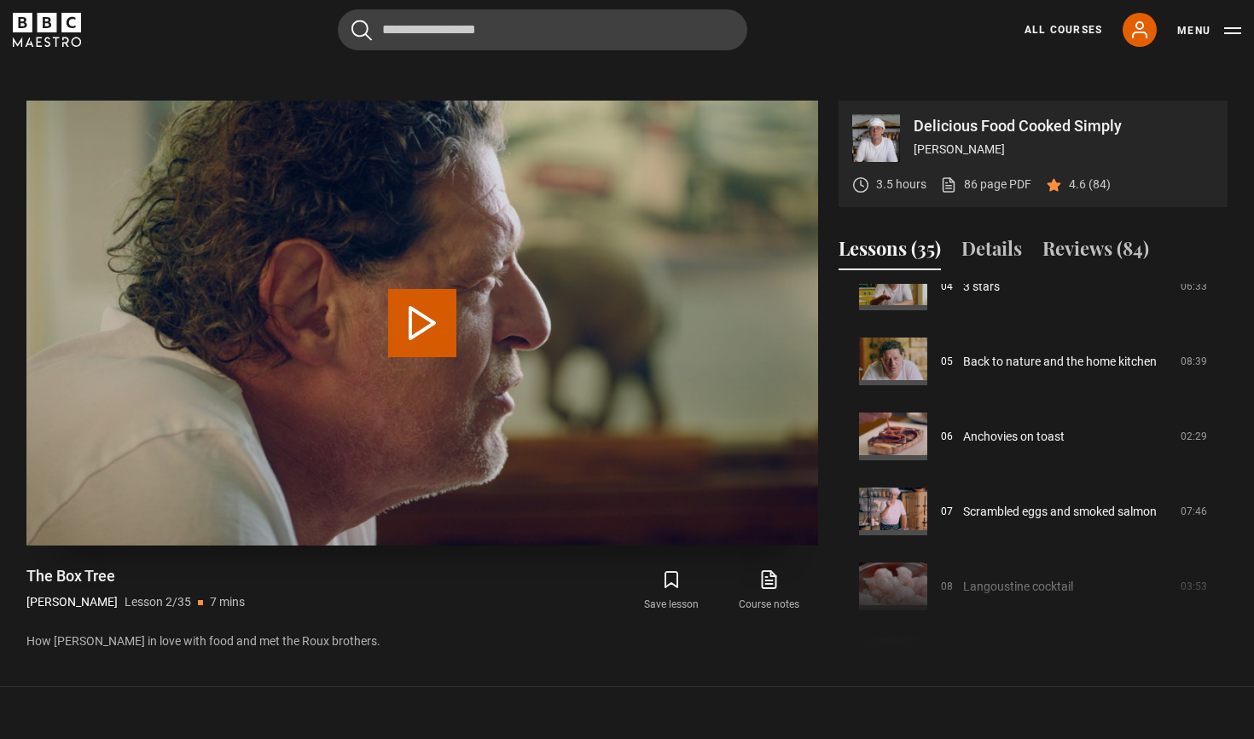
scroll to position [713, 0]
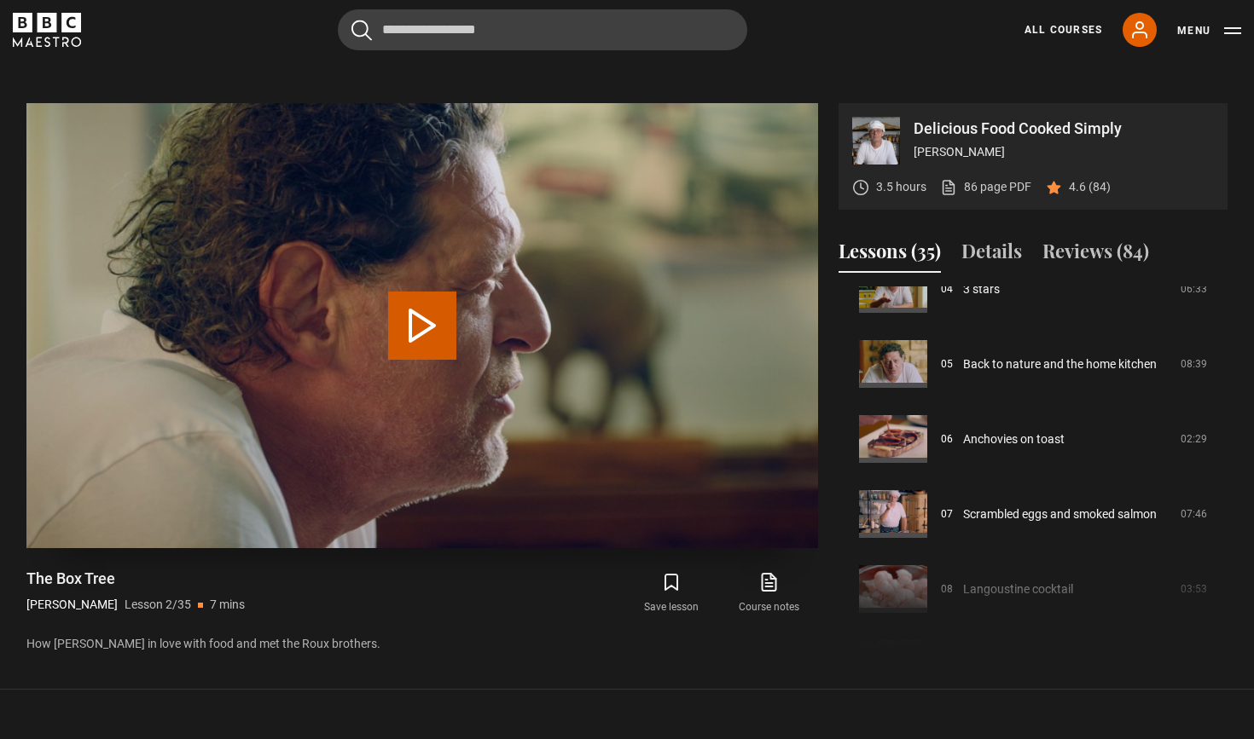
click at [459, 321] on video "Video Player" at bounding box center [421, 325] width 791 height 445
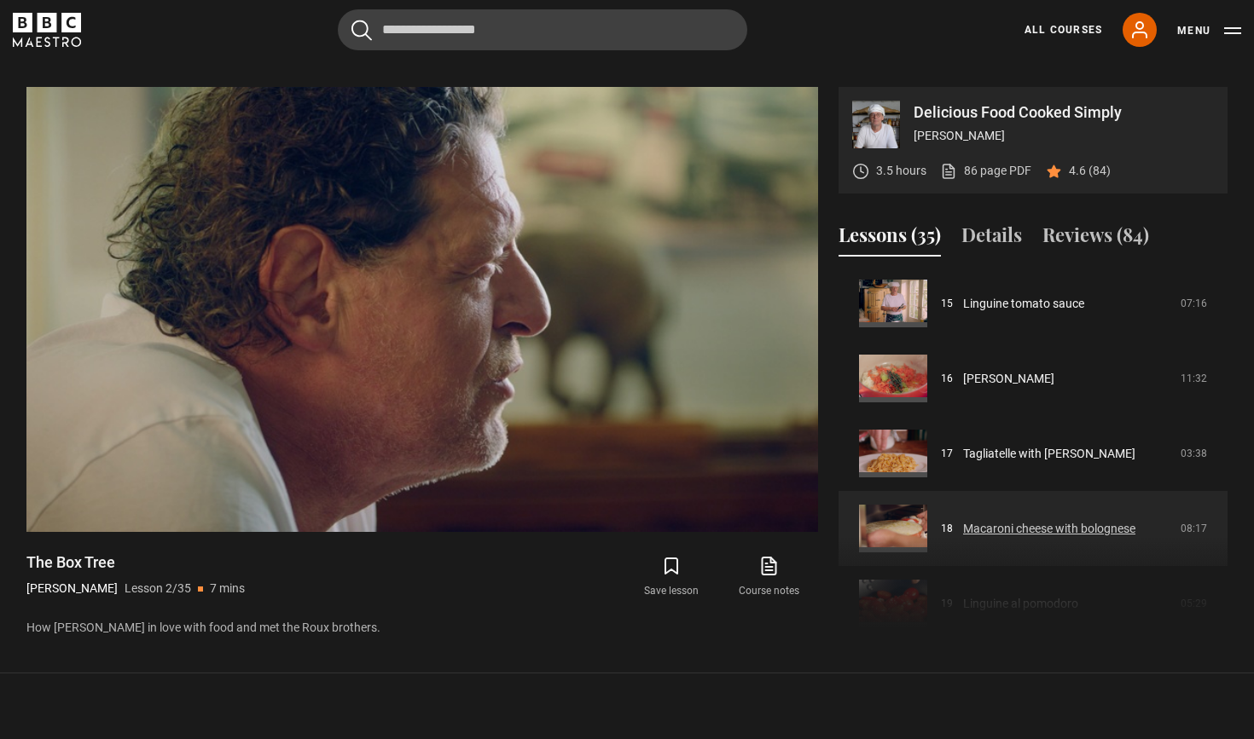
scroll to position [1119, 0]
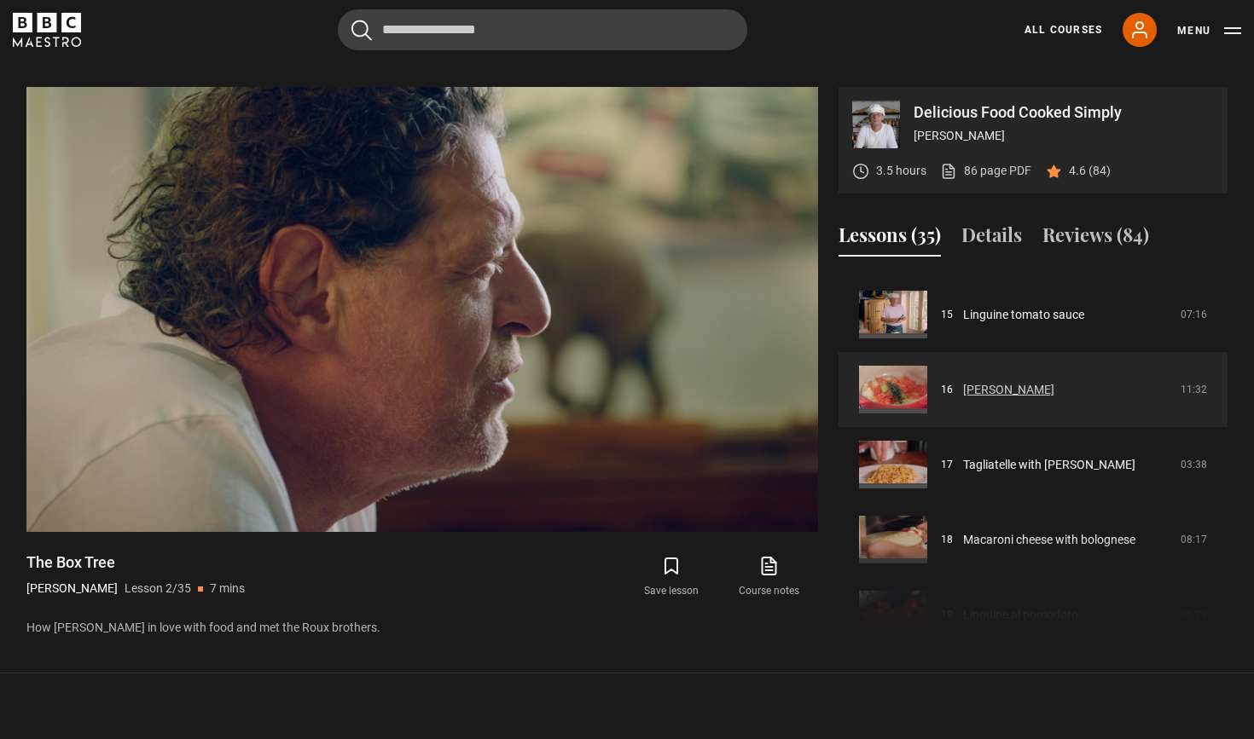
click at [985, 386] on link "[PERSON_NAME]" at bounding box center [1008, 390] width 91 height 18
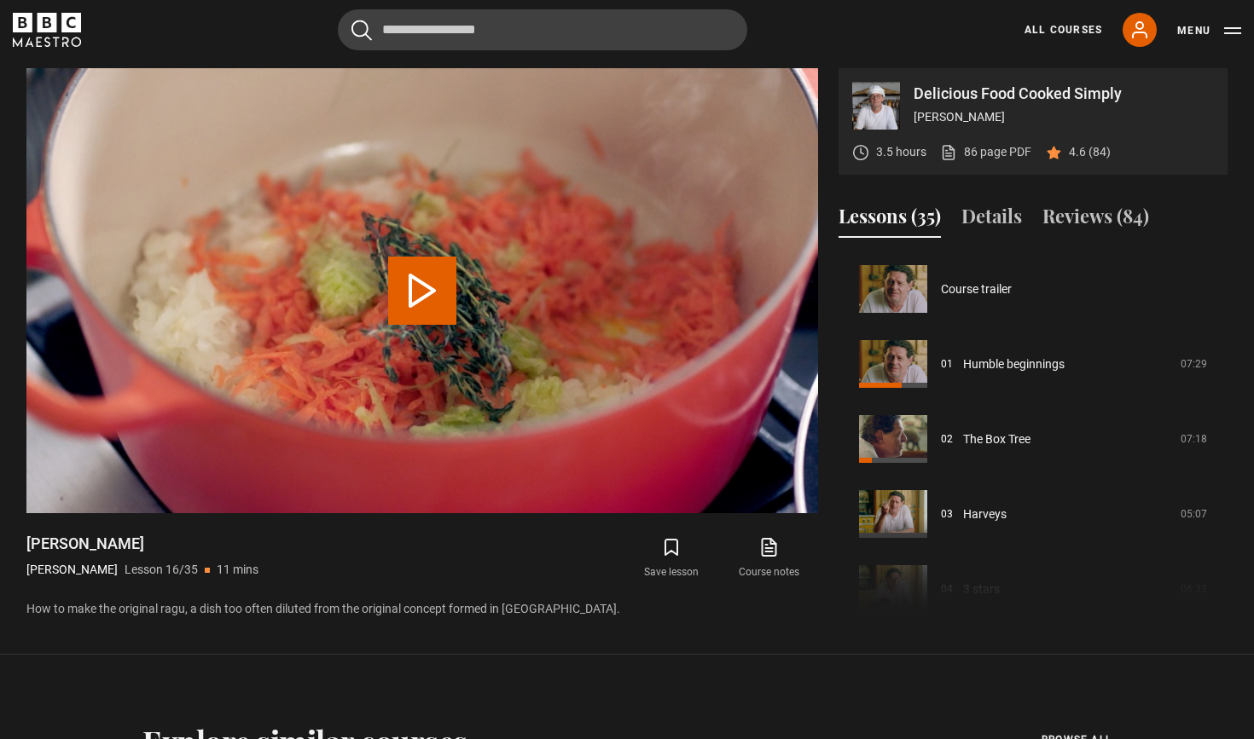
scroll to position [1126, 0]
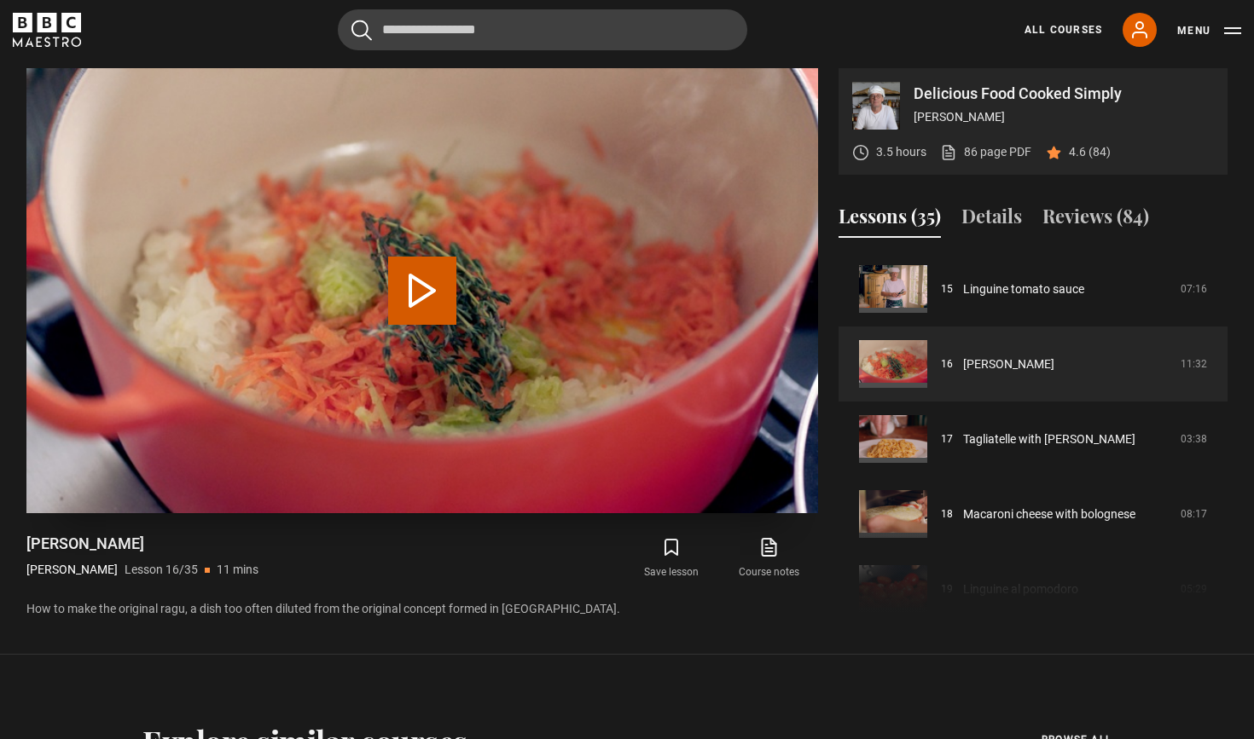
click at [440, 306] on button "Play Lesson Ragu bolognese" at bounding box center [422, 291] width 68 height 68
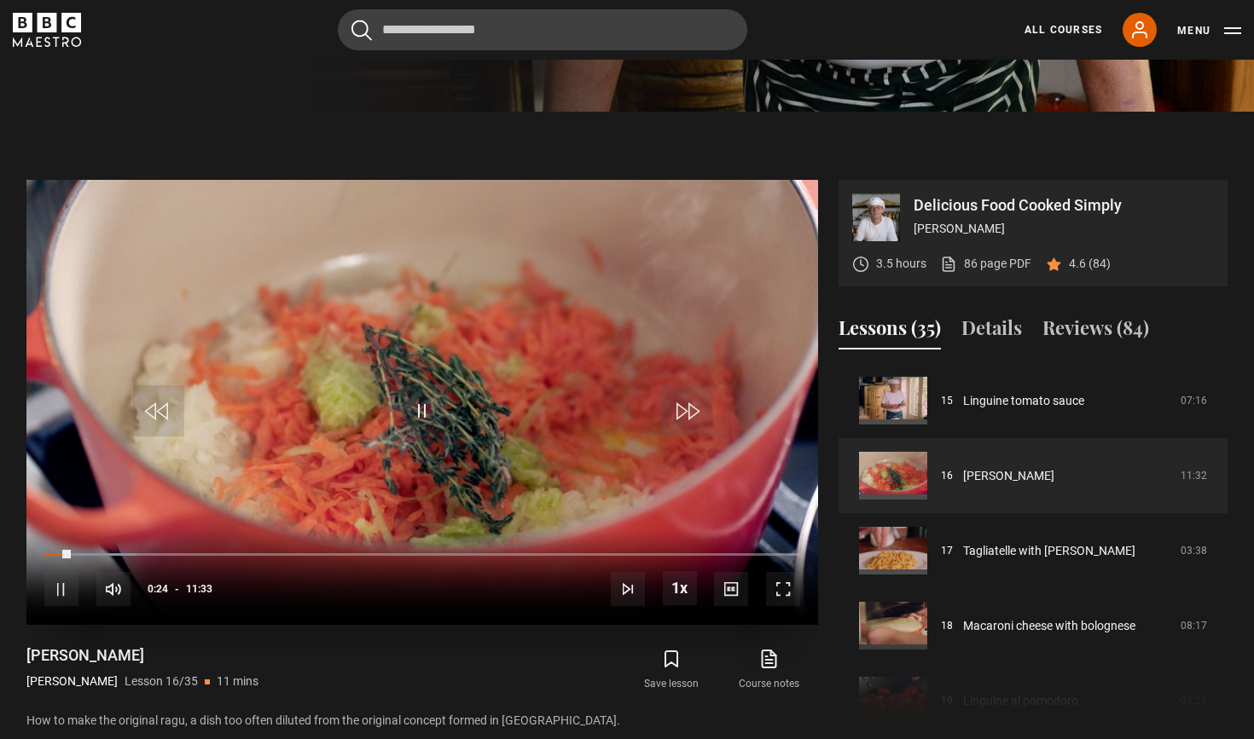
scroll to position [637, 0]
click at [784, 579] on span "Video Player" at bounding box center [783, 588] width 34 height 34
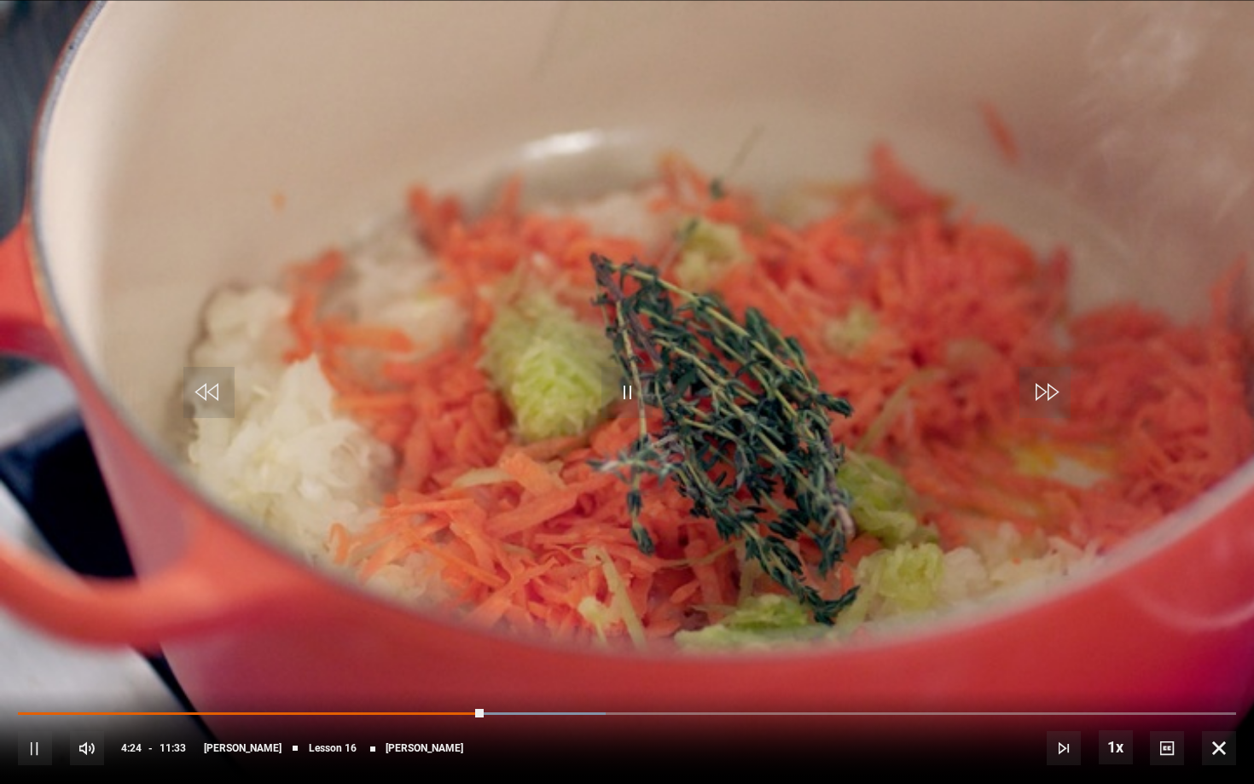
click at [217, 398] on span "Video Player" at bounding box center [208, 392] width 51 height 51
click at [1163, 739] on span "Video Player" at bounding box center [1167, 748] width 34 height 34
click at [1166, 723] on span "English Captions" at bounding box center [1171, 723] width 40 height 14
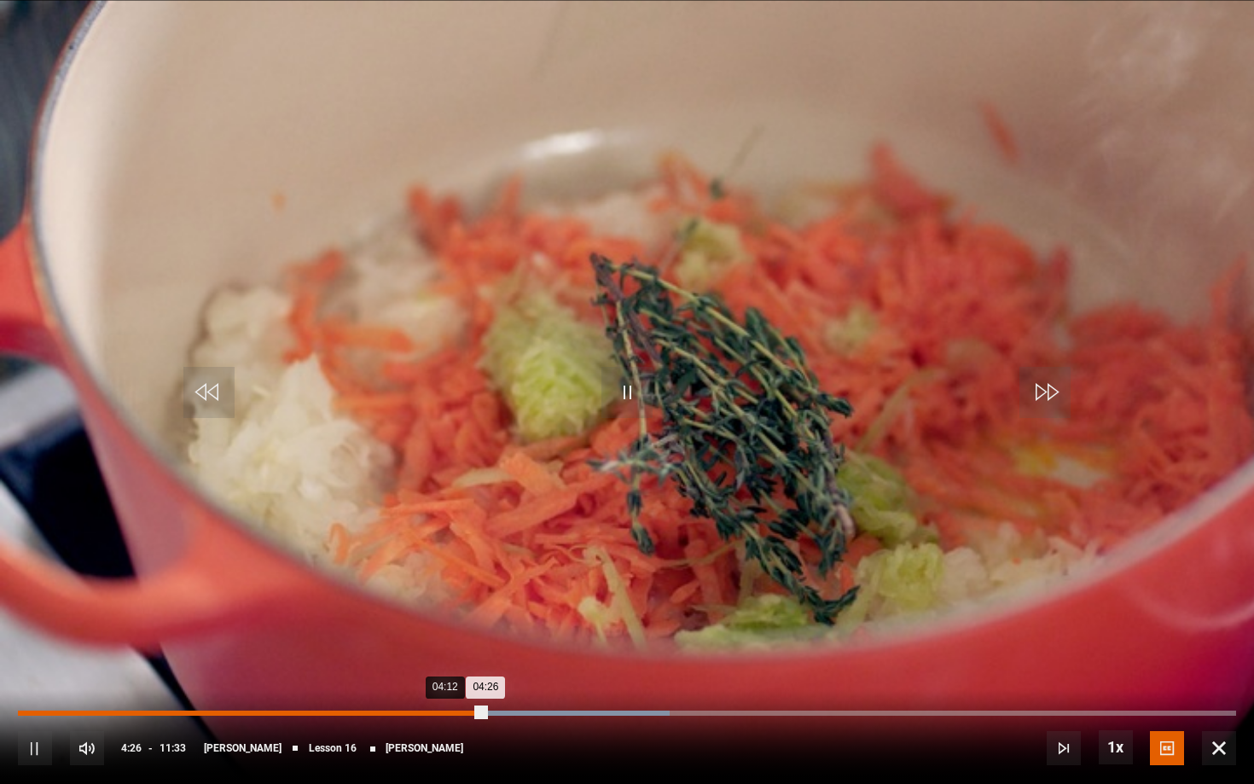
click at [462, 713] on div "04:12" at bounding box center [463, 712] width 3 height 5
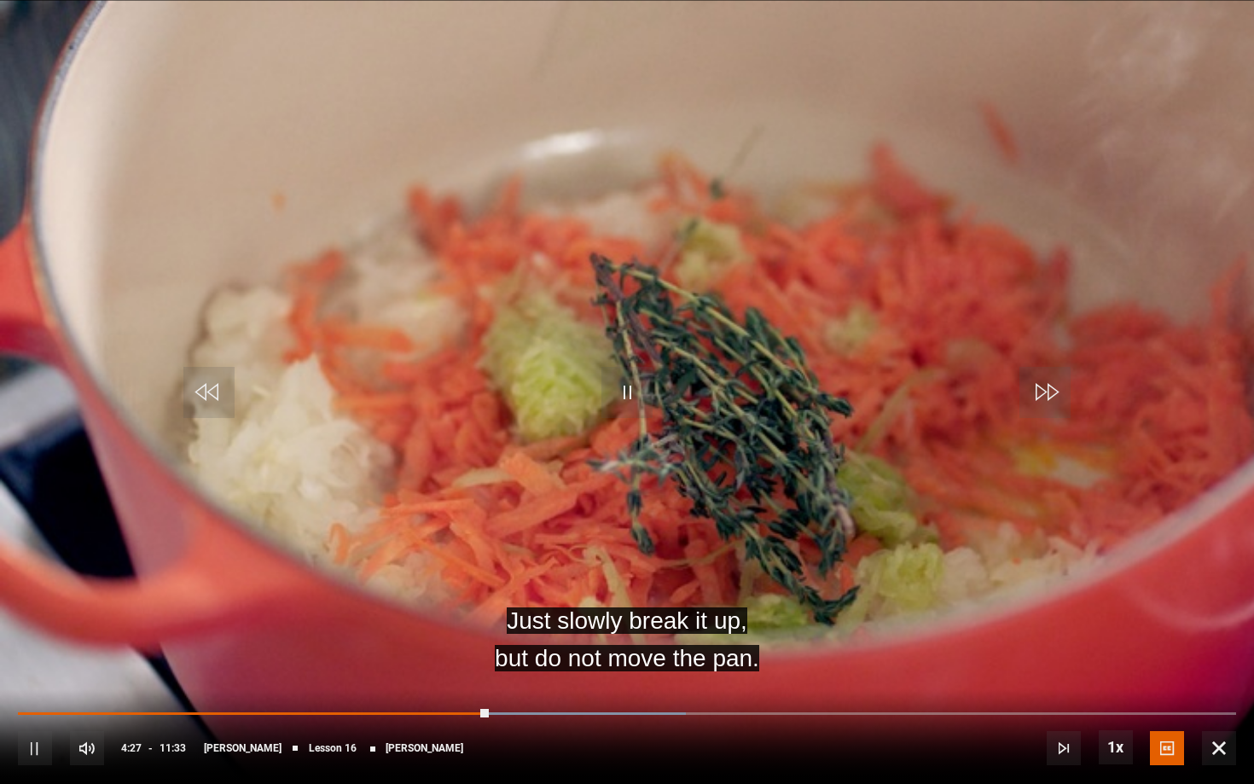
click at [457, 710] on div "10s Skip Back 10 seconds Pause 10s Skip Forward 10 seconds Loaded : 54.80% 04:0…" at bounding box center [627, 736] width 1254 height 95
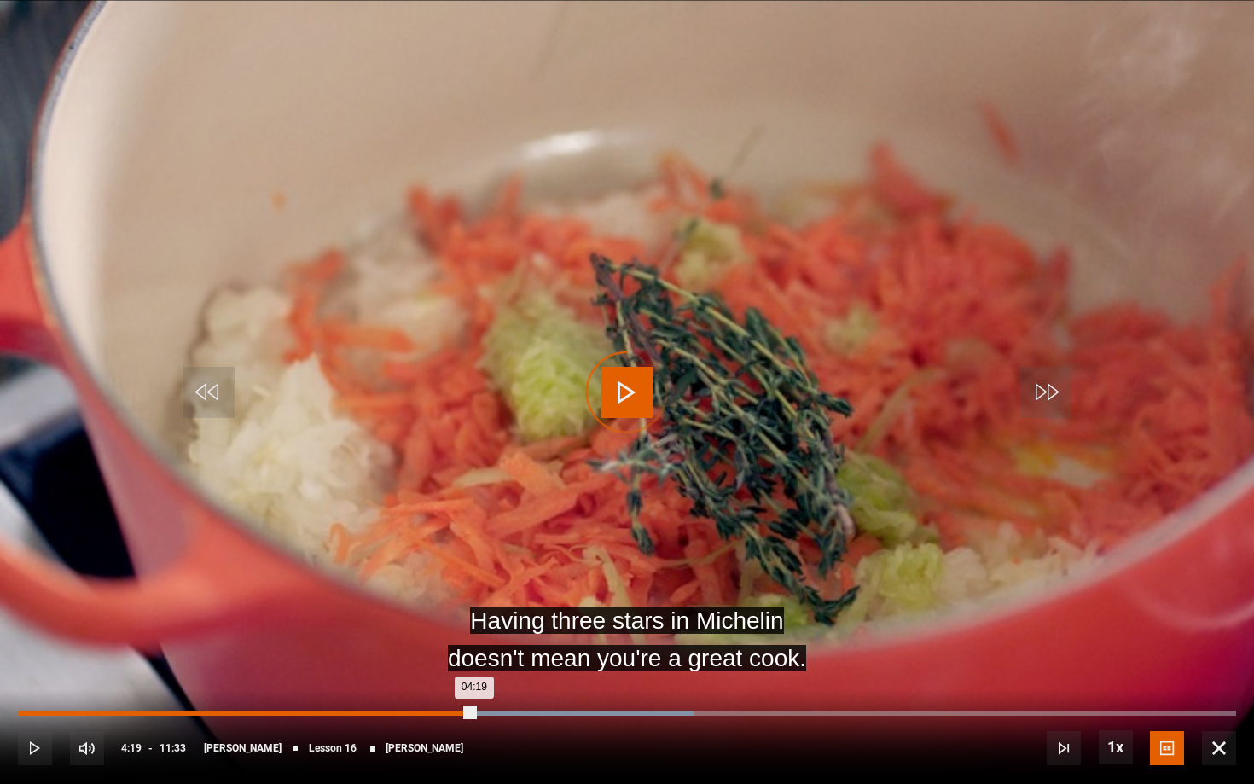
drag, startPoint x: 484, startPoint y: 715, endPoint x: 467, endPoint y: 714, distance: 17.1
click at [467, 714] on div "04:19" at bounding box center [246, 712] width 456 height 5
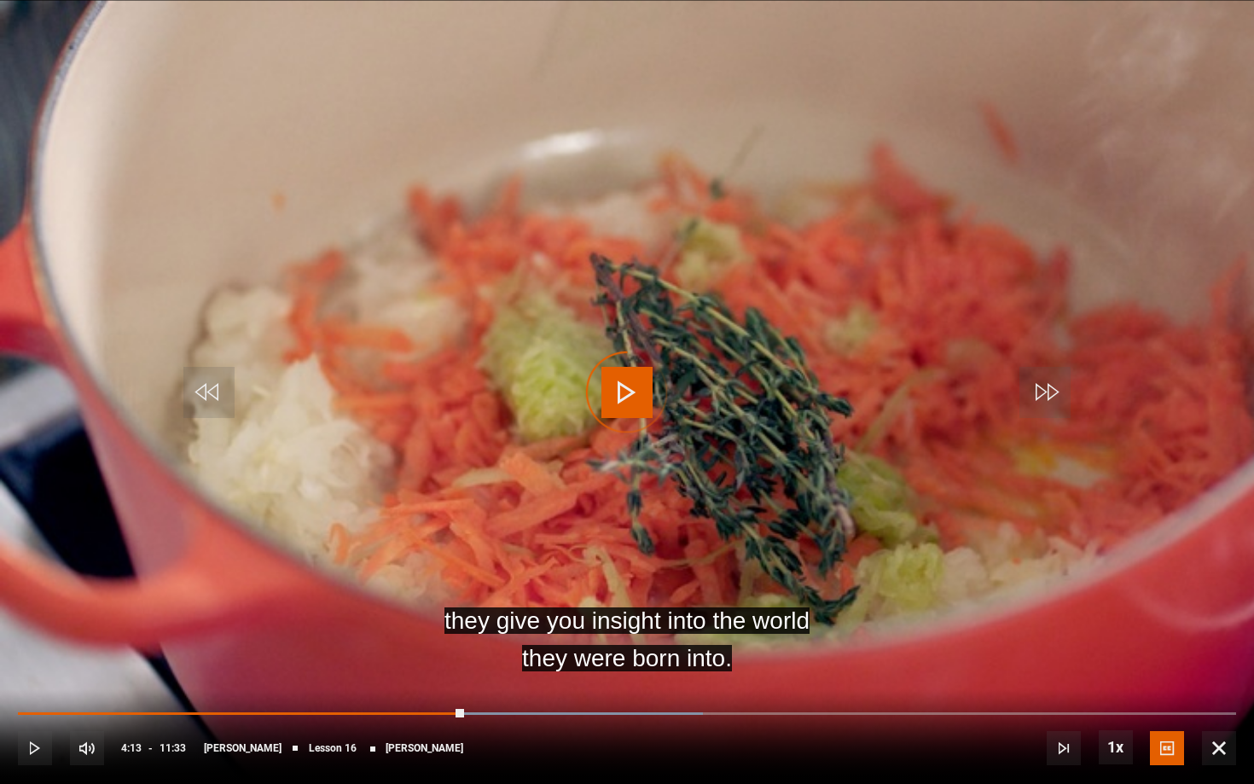
drag, startPoint x: 464, startPoint y: 711, endPoint x: 439, endPoint y: 710, distance: 24.8
click at [439, 710] on div "10s Skip Back 10 seconds Play 10s Skip Forward 10 seconds Loaded : 56.21% 04:06…" at bounding box center [627, 736] width 1254 height 95
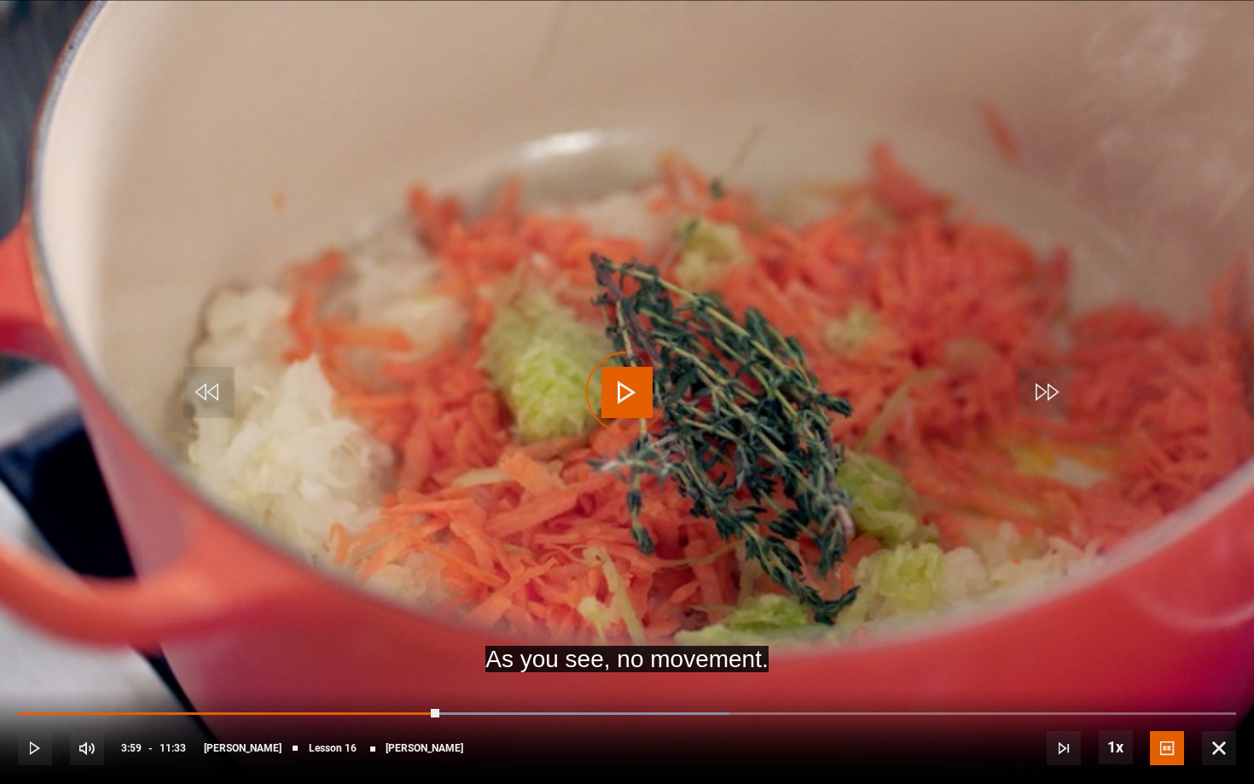
drag, startPoint x: 439, startPoint y: 710, endPoint x: 407, endPoint y: 707, distance: 32.6
click at [407, 707] on div "10s Skip Back 10 seconds Play 10s Skip Forward 10 seconds Loaded : 58.41% 03:53…" at bounding box center [627, 736] width 1254 height 95
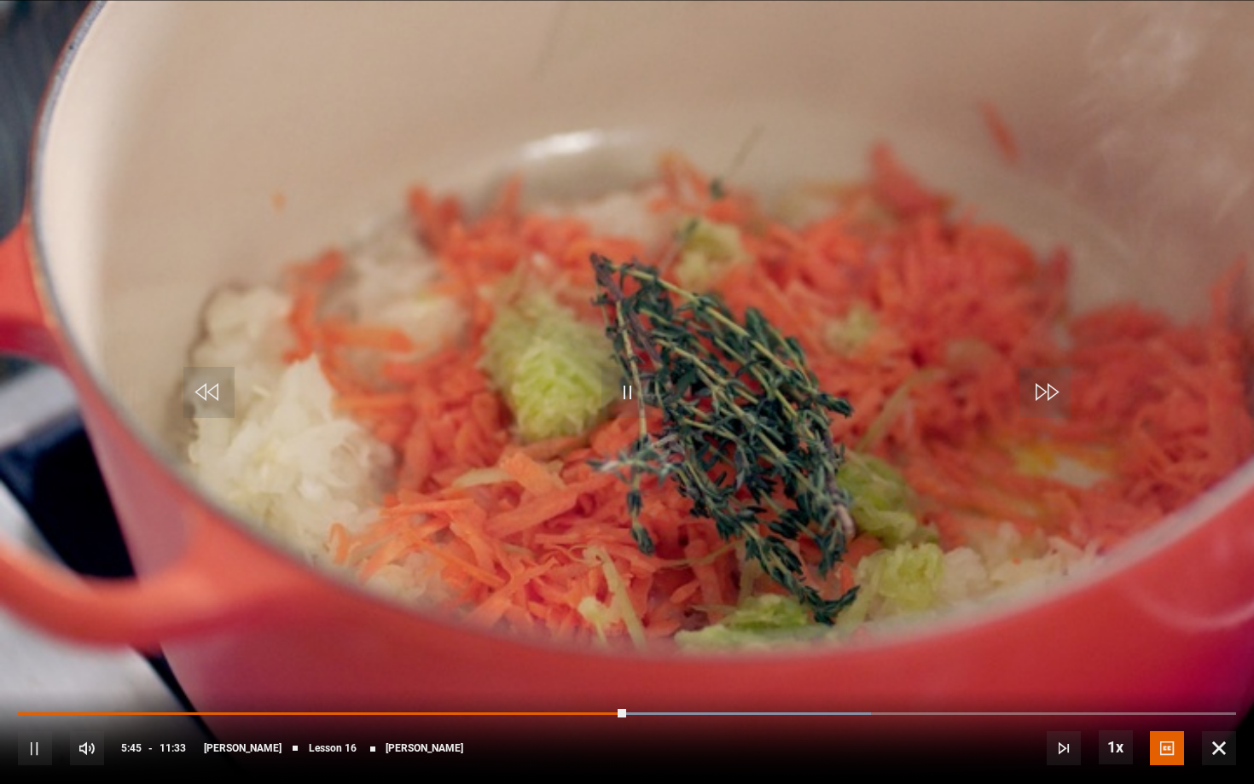
click at [609, 709] on div "10s Skip Back 10 seconds Pause 10s Skip Forward 10 seconds Loaded : 70.02% 05:3…" at bounding box center [627, 736] width 1254 height 95
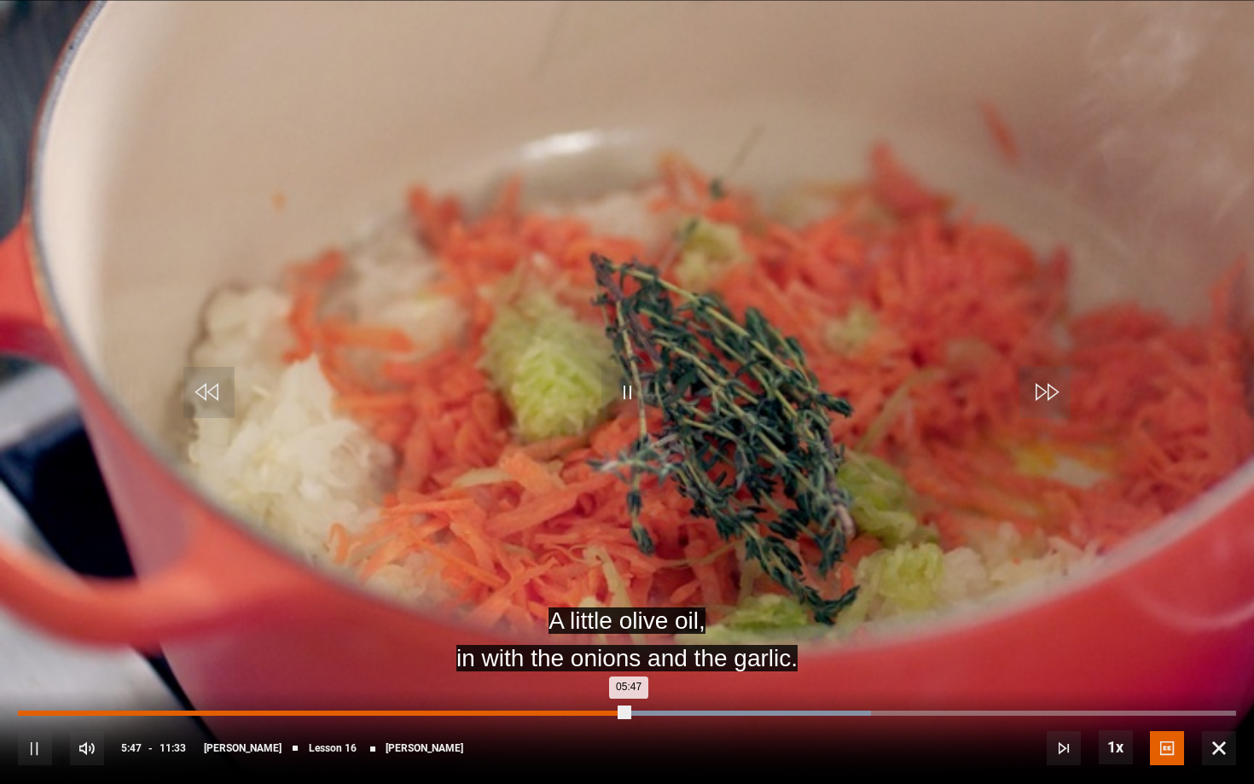
click at [613, 714] on div "05:38" at bounding box center [614, 712] width 3 height 5
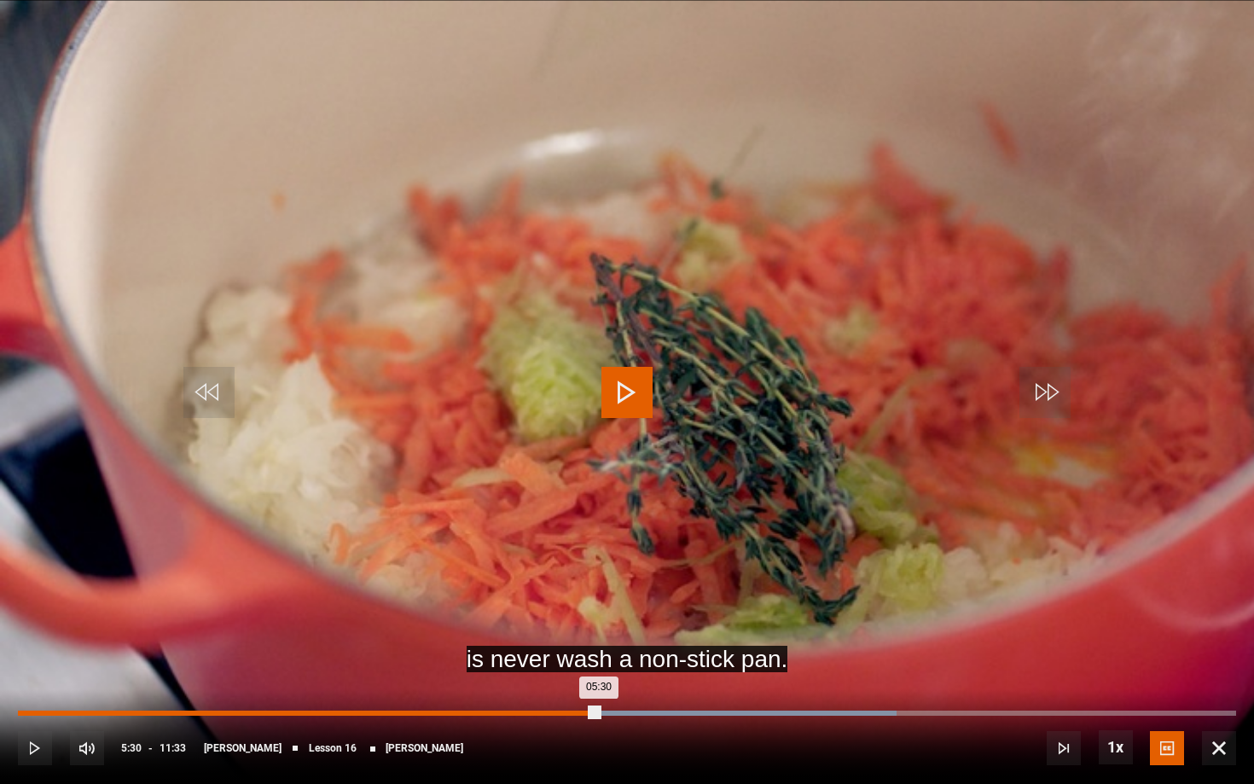
drag, startPoint x: 610, startPoint y: 713, endPoint x: 598, endPoint y: 713, distance: 11.9
click at [598, 713] on div "05:30" at bounding box center [308, 712] width 581 height 5
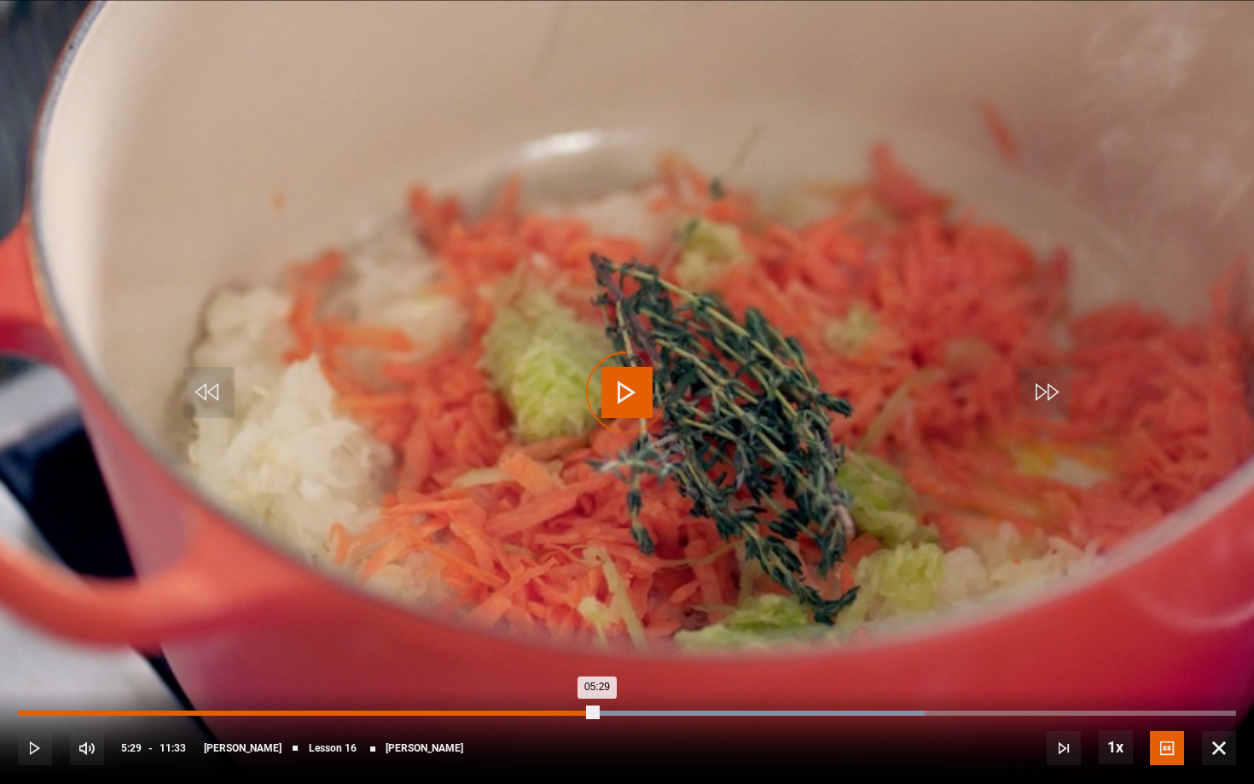
click at [592, 713] on div "05:29" at bounding box center [307, 712] width 579 height 5
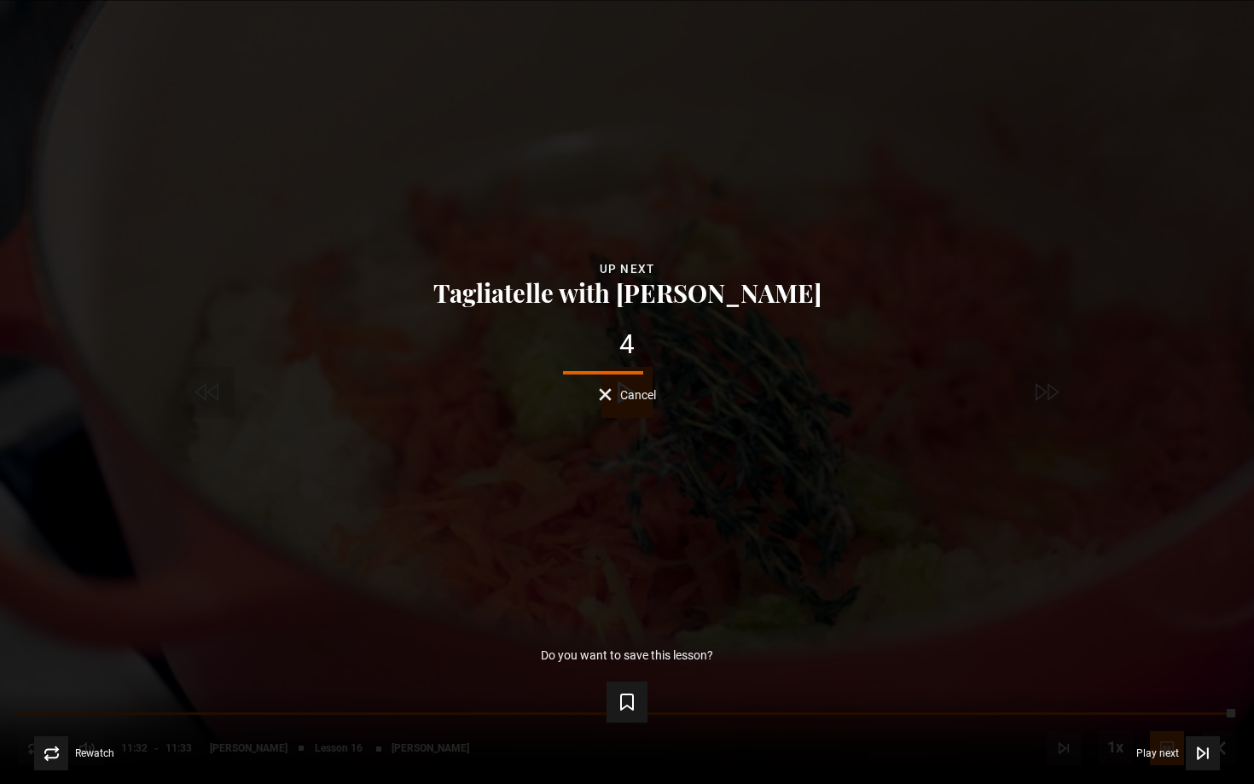
click at [601, 392] on button "Cancel" at bounding box center [627, 394] width 57 height 13
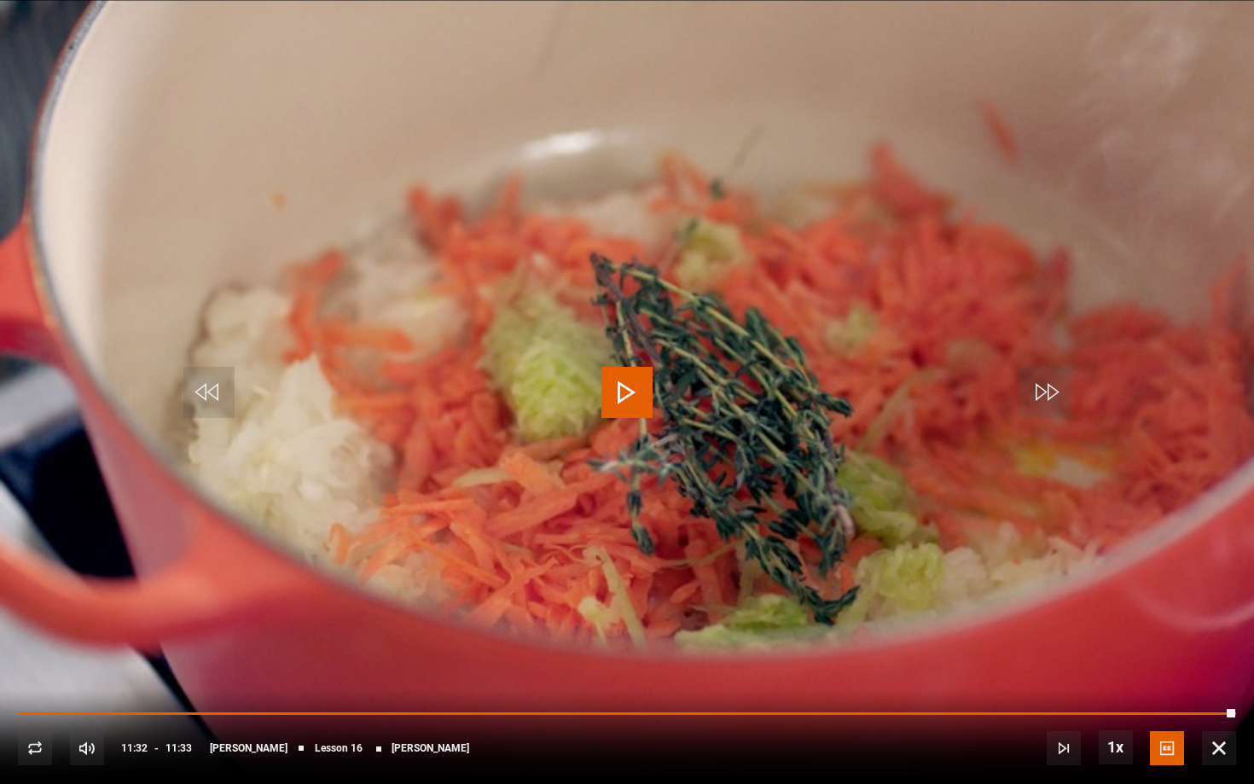
click at [1209, 739] on span "Video Player" at bounding box center [1219, 748] width 34 height 34
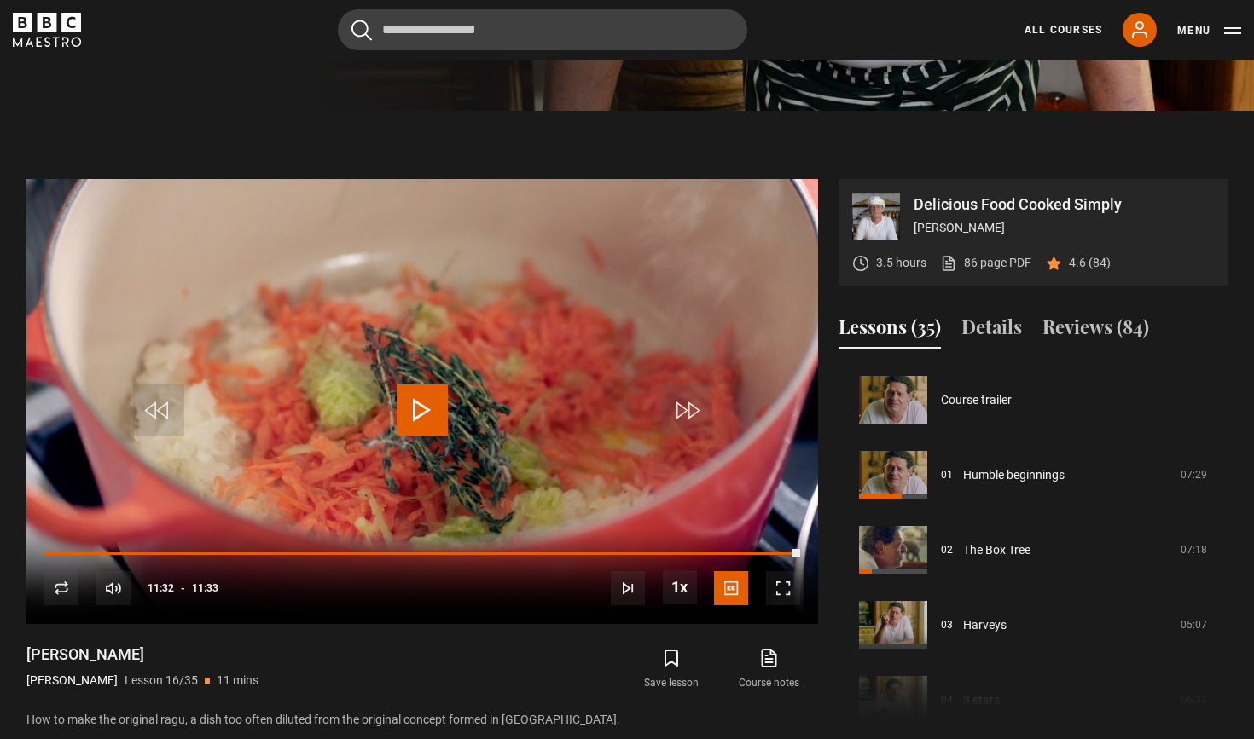
scroll to position [633, 0]
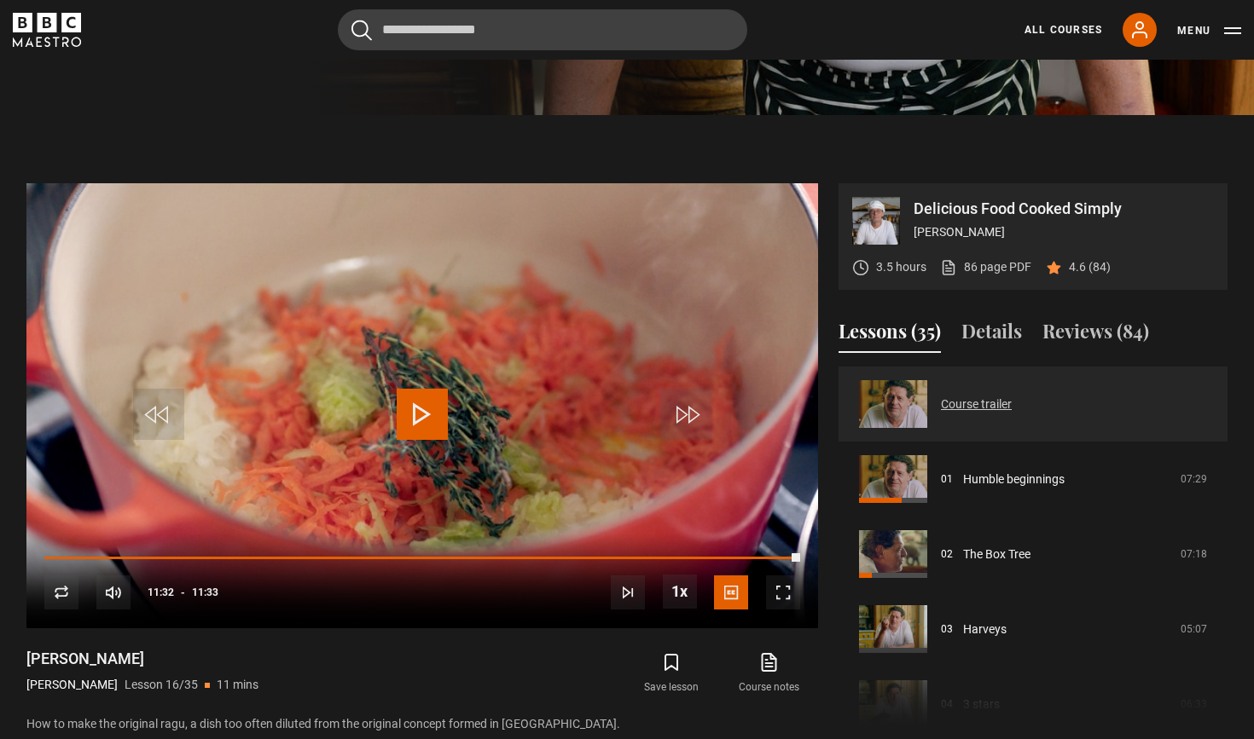
click at [973, 405] on link "Course trailer" at bounding box center [976, 405] width 71 height 18
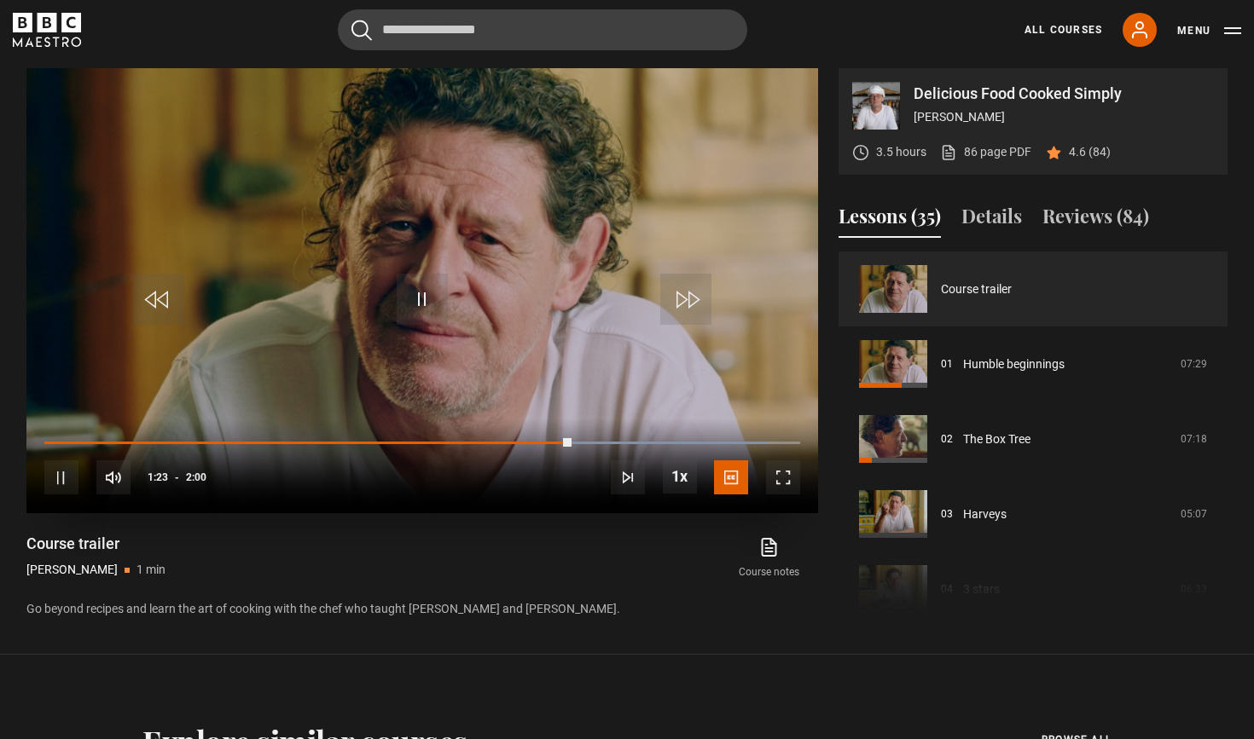
click at [416, 277] on span "Video Player" at bounding box center [422, 299] width 51 height 51
